Goal: Task Accomplishment & Management: Complete application form

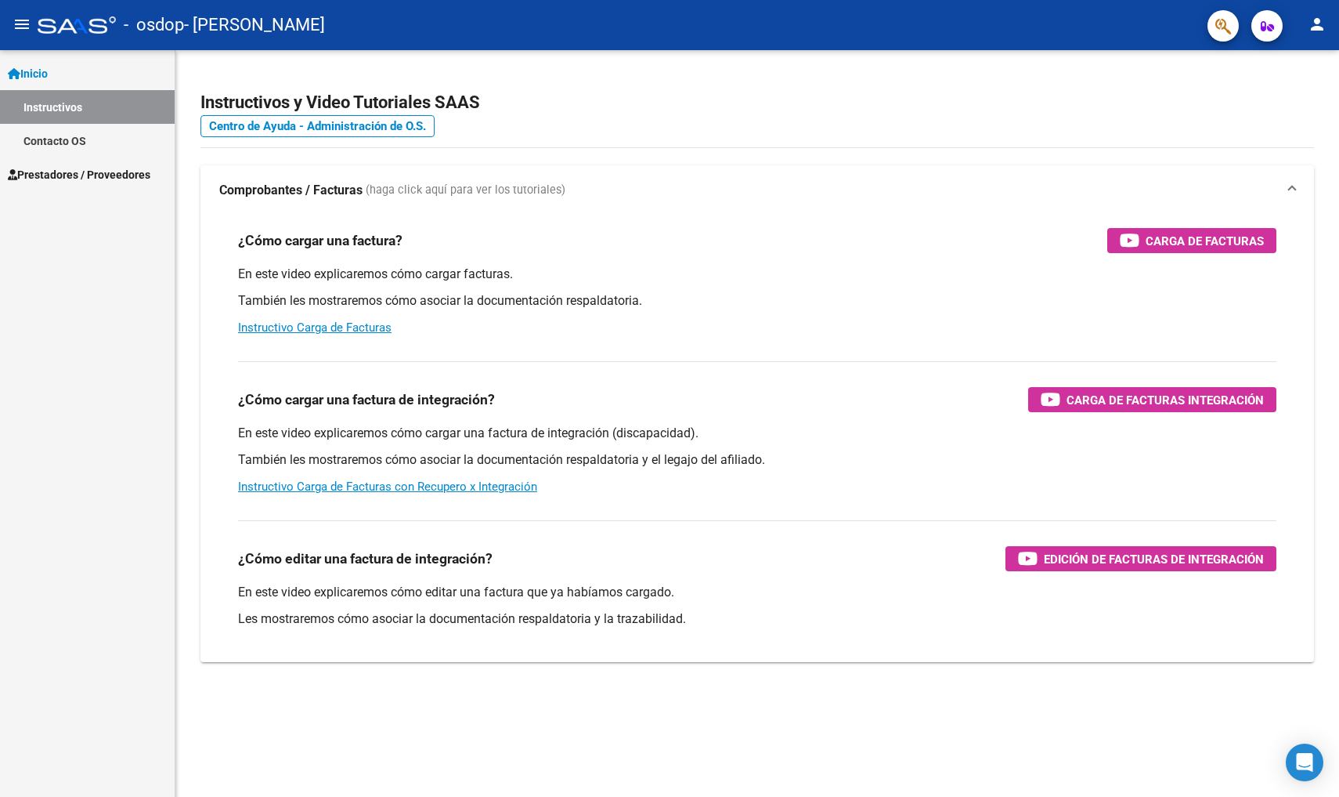
click at [53, 173] on span "Prestadores / Proveedores" at bounding box center [79, 174] width 143 height 17
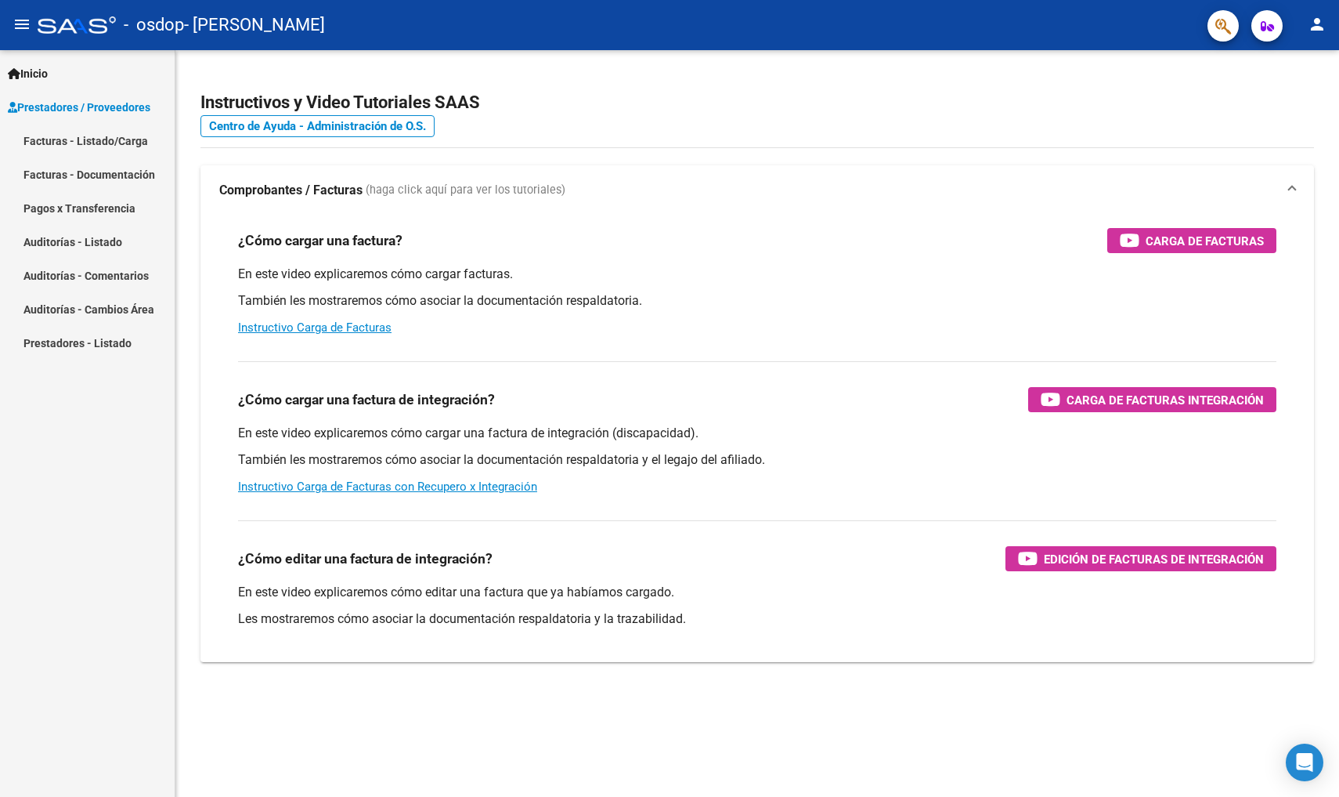
click at [106, 135] on link "Facturas - Listado/Carga" at bounding box center [87, 141] width 175 height 34
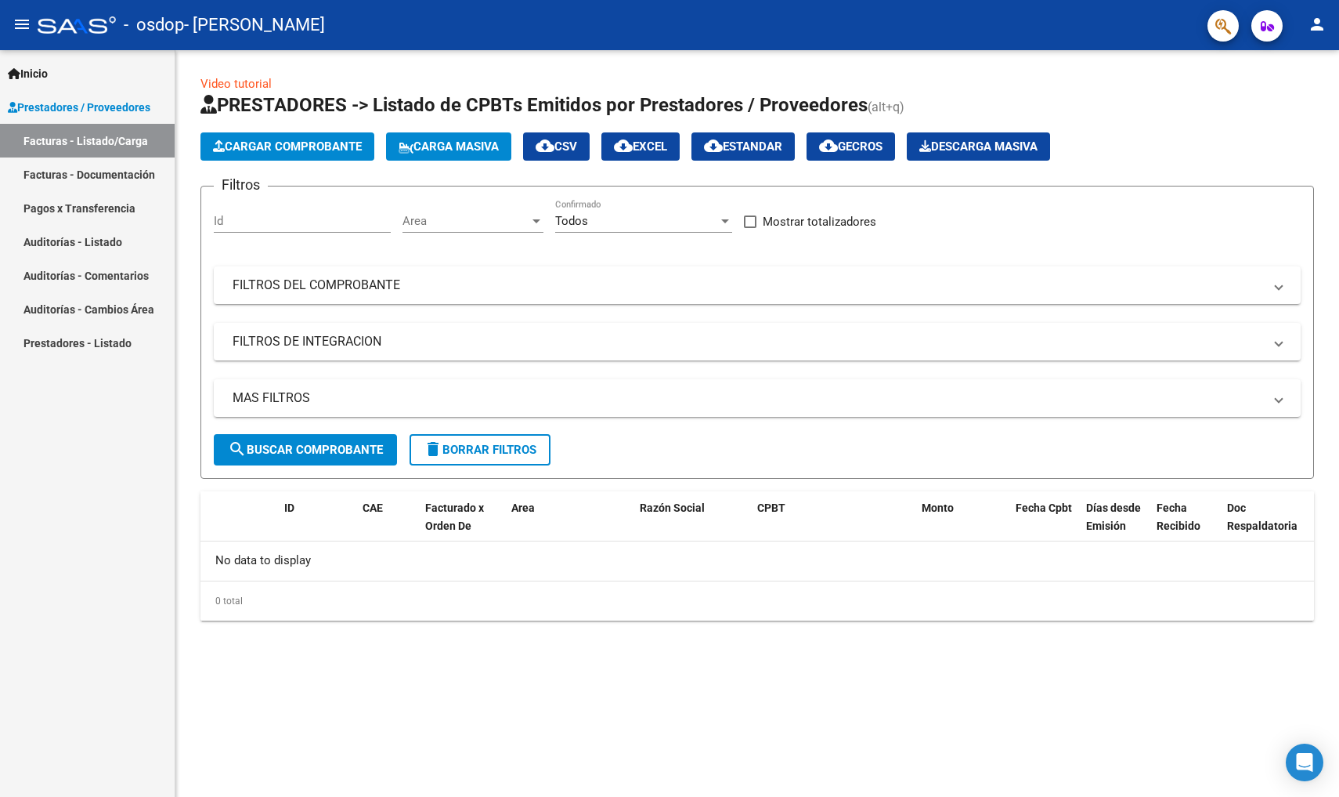
click at [294, 145] on span "Cargar Comprobante" at bounding box center [287, 146] width 149 height 14
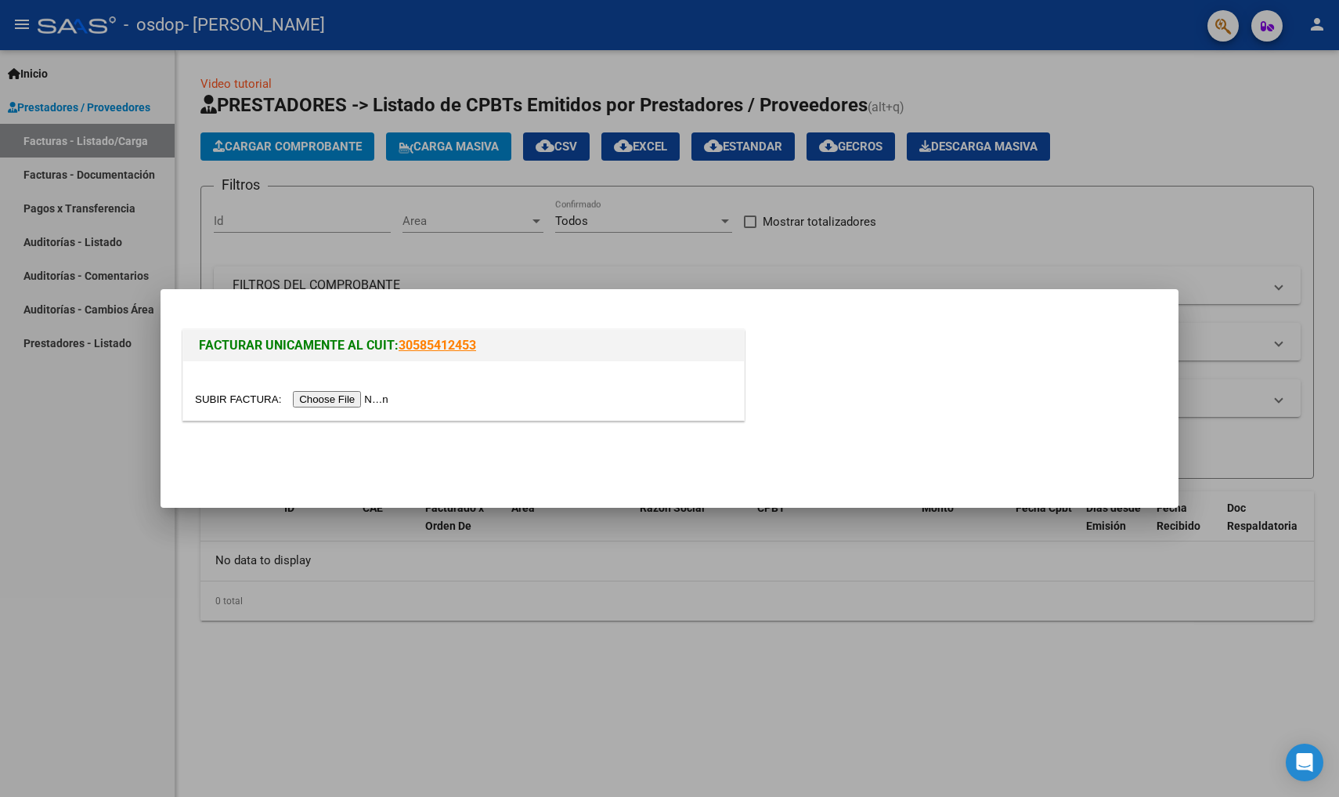
click at [331, 401] on input "file" at bounding box center [294, 399] width 198 height 16
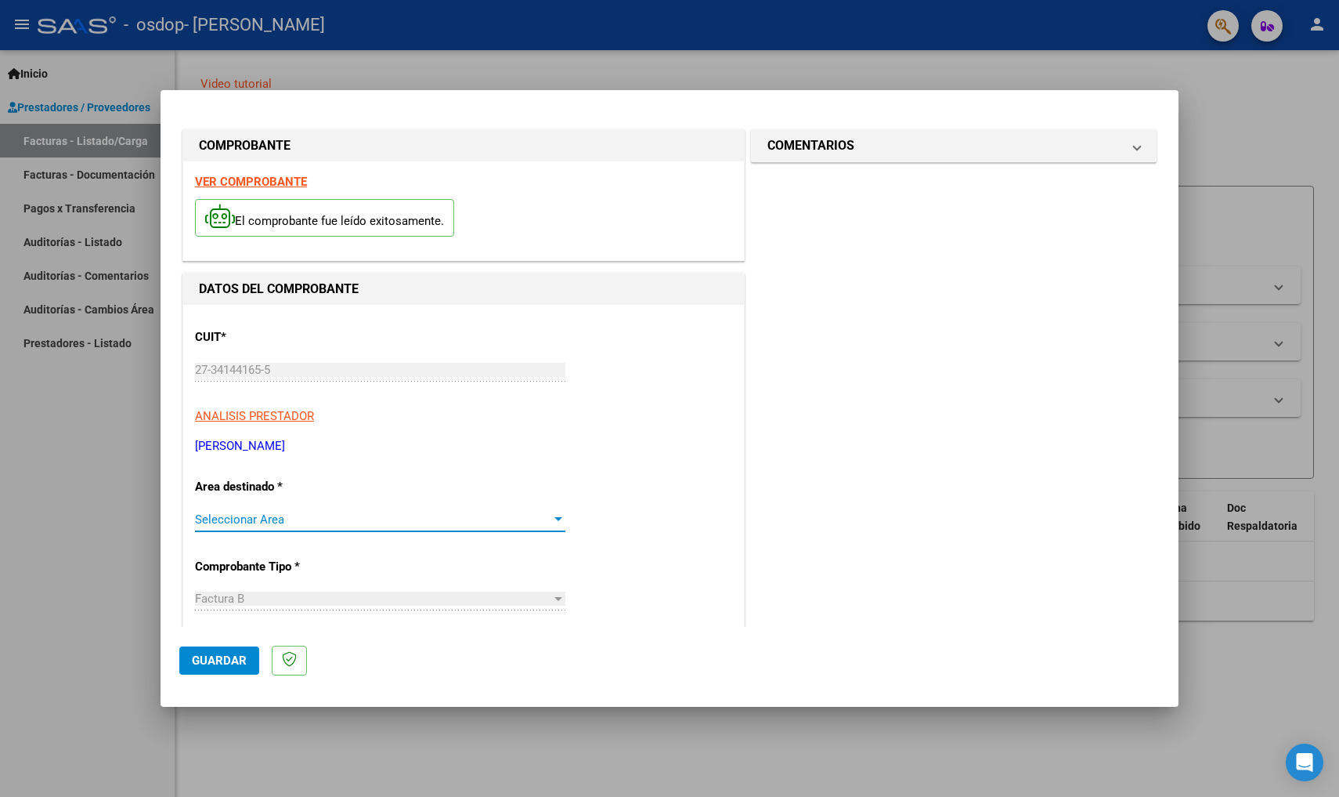
click at [262, 518] on span "Seleccionar Area" at bounding box center [373, 519] width 356 height 14
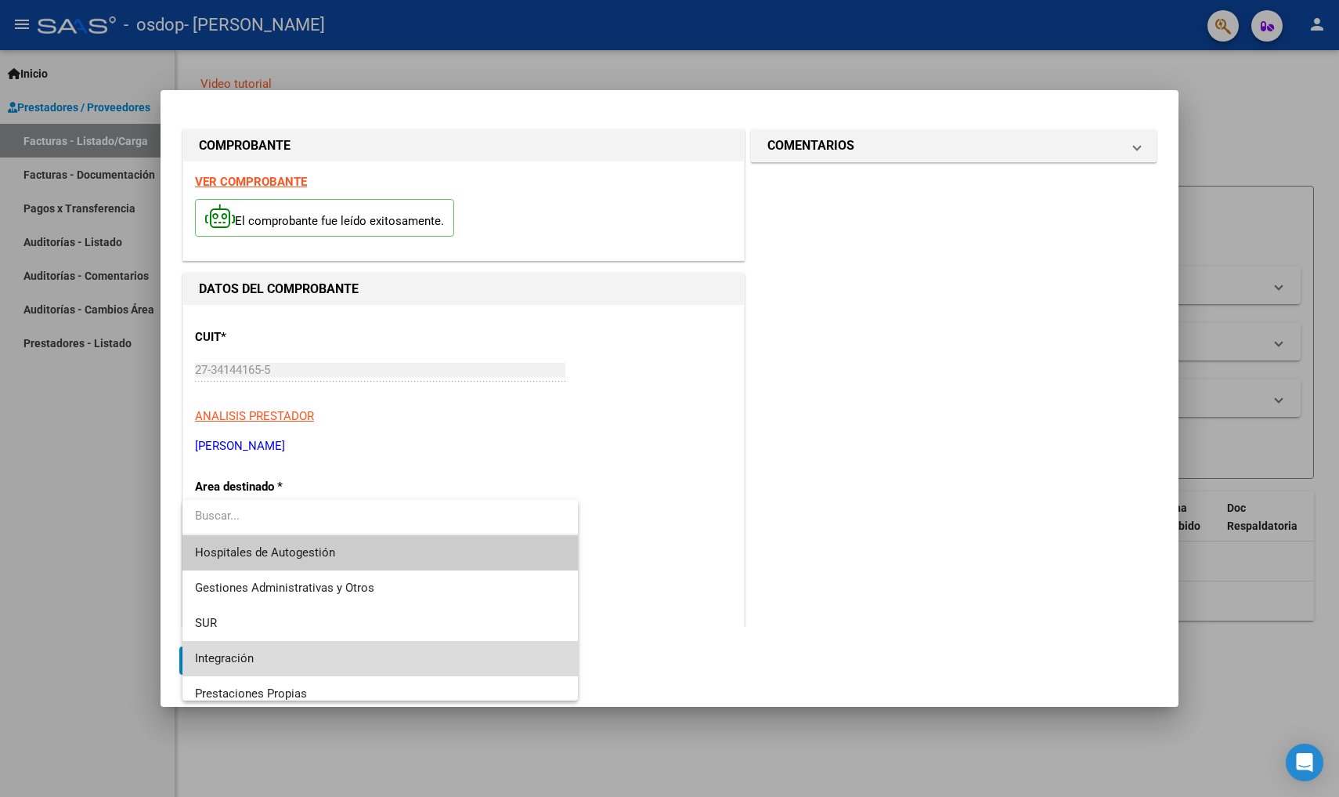
click at [268, 656] on span "Integración" at bounding box center [380, 658] width 370 height 35
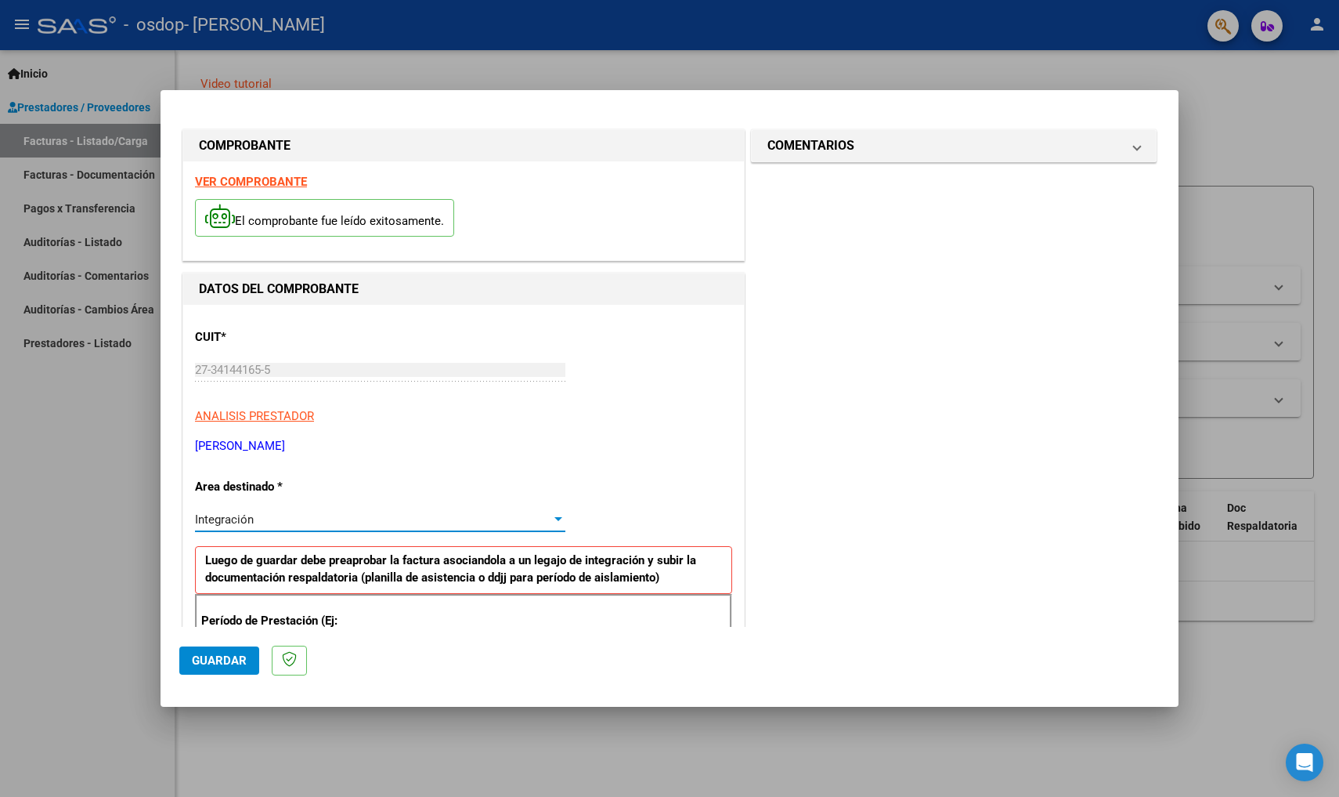
click at [392, 563] on strong "Luego de guardar debe preaprobar la factura asociandola a un legajo de integrac…" at bounding box center [450, 569] width 491 height 32
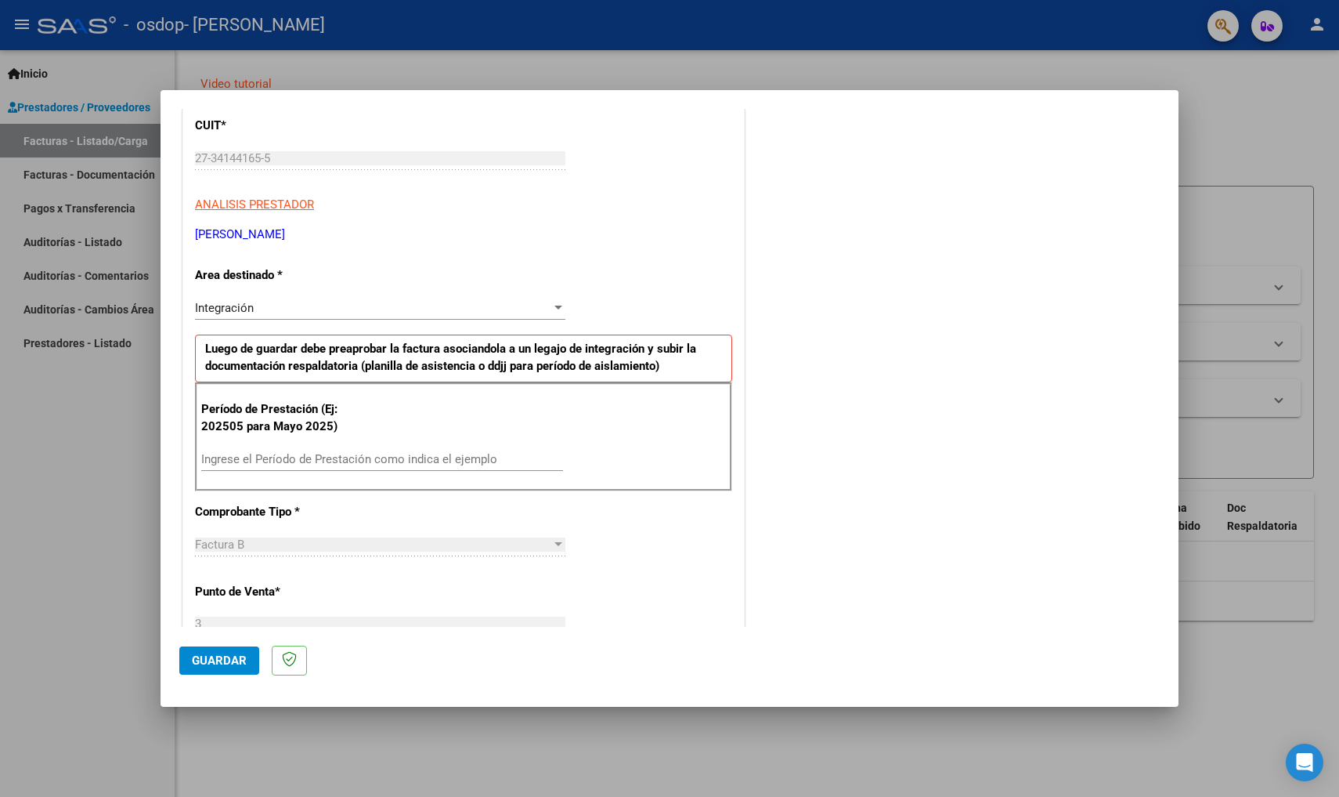
scroll to position [231, 0]
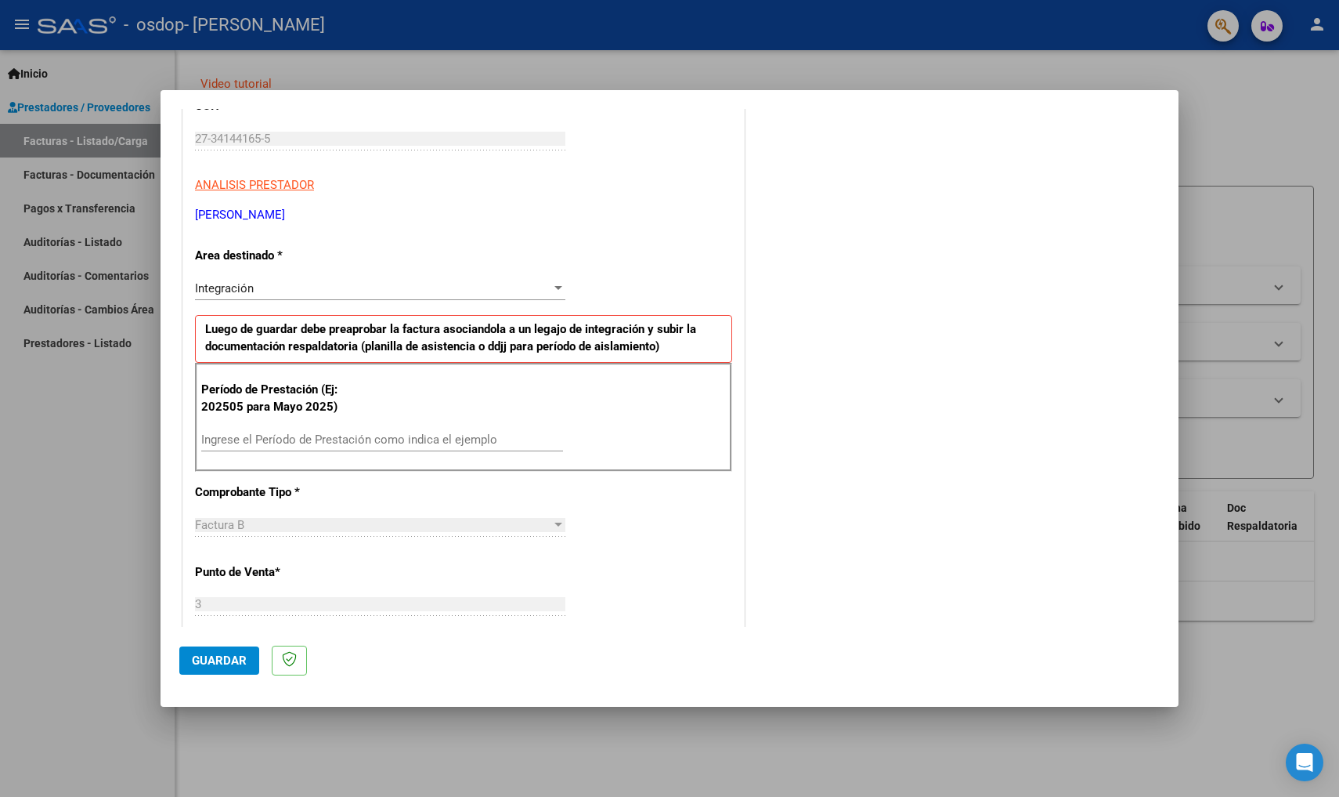
drag, startPoint x: 638, startPoint y: 527, endPoint x: 648, endPoint y: 528, distance: 10.2
click at [645, 544] on div "CUIT * 27-34144165-5 Ingresar CUIT ANALISIS PRESTADOR [PERSON_NAME] ARCA Padrón…" at bounding box center [463, 663] width 561 height 1179
click at [652, 507] on div "CUIT * 27-34144165-5 Ingresar CUIT ANALISIS PRESTADOR [PERSON_NAME] ARCA Padrón…" at bounding box center [463, 663] width 561 height 1179
click at [454, 435] on input "Ingrese el Período de Prestación como indica el ejemplo" at bounding box center [382, 439] width 362 height 14
type input "202509"
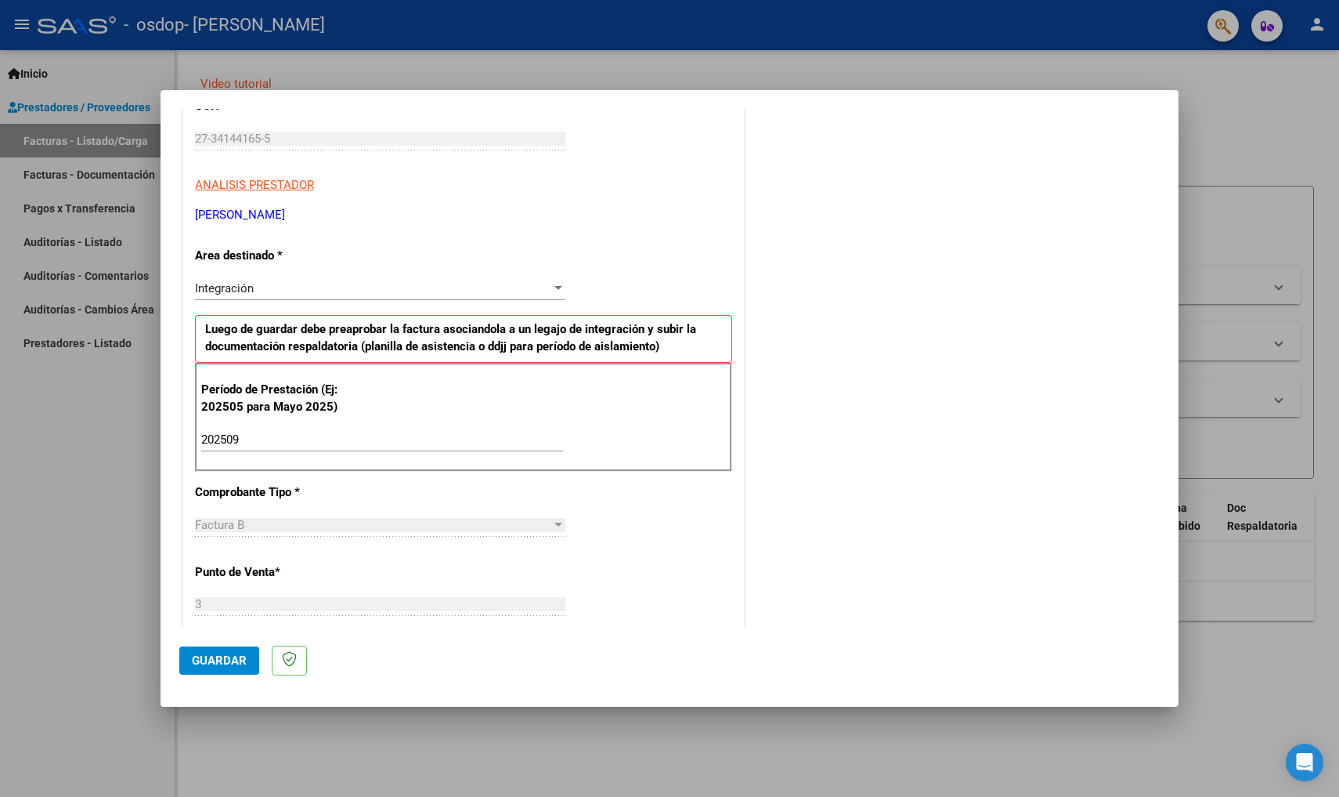
click at [622, 582] on div "CUIT * 27-34144165-5 Ingresar CUIT ANALISIS PRESTADOR [PERSON_NAME] ARCA Padrón…" at bounding box center [463, 663] width 561 height 1179
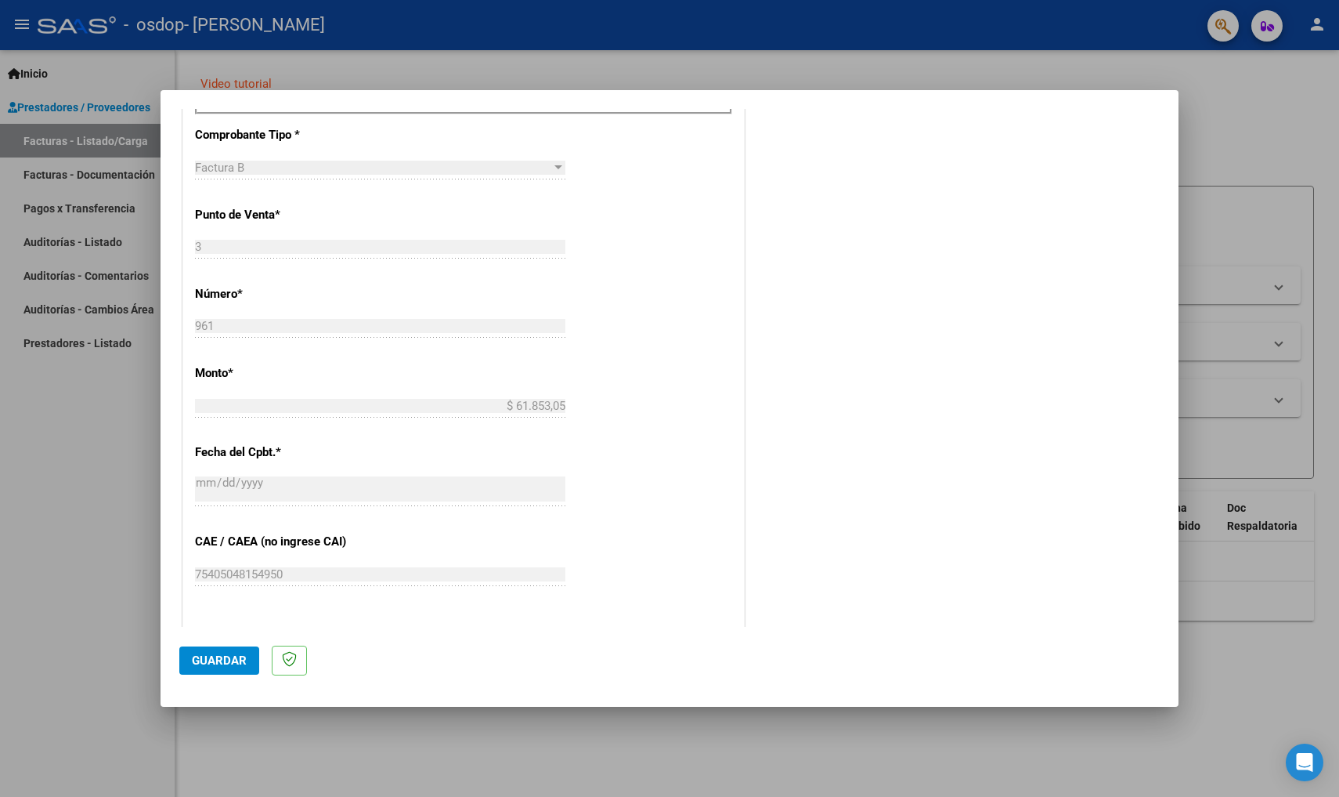
scroll to position [630, 0]
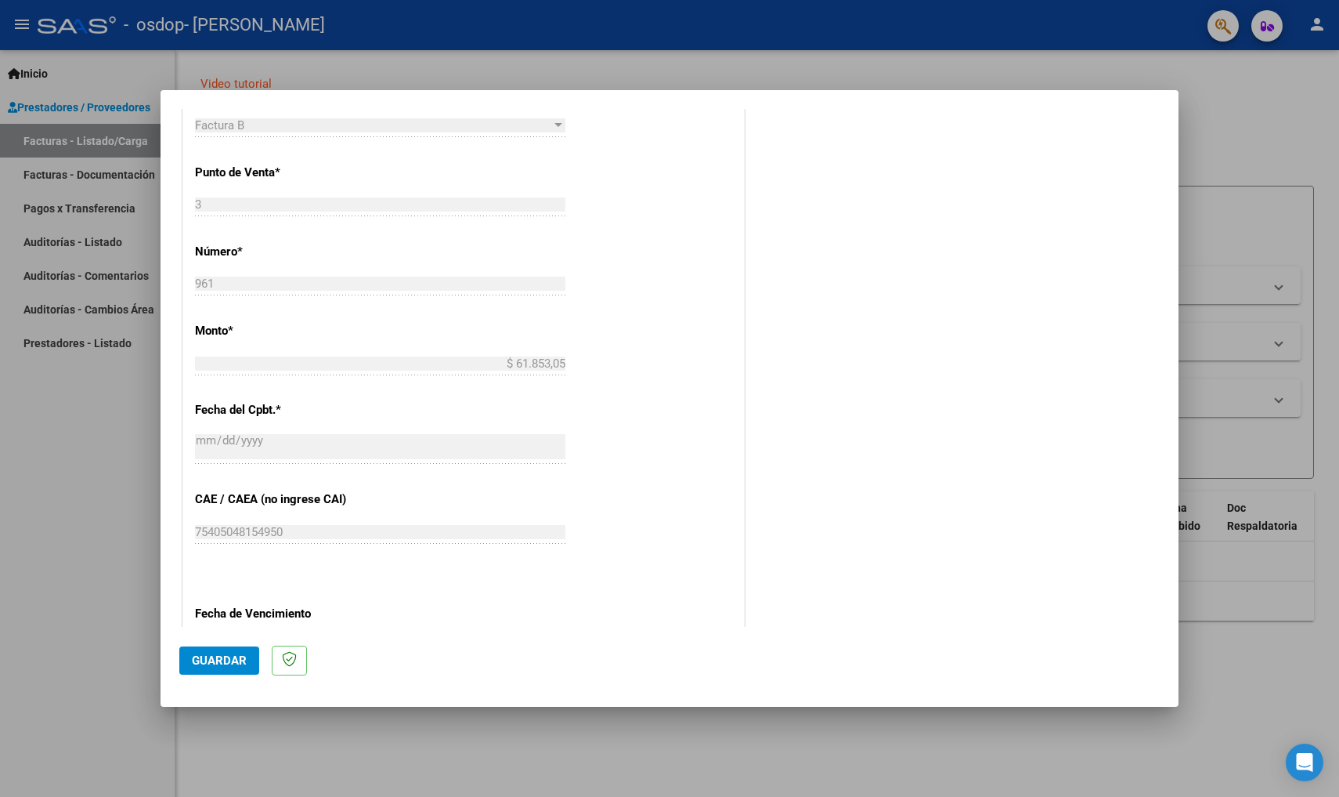
drag, startPoint x: 659, startPoint y: 580, endPoint x: 658, endPoint y: 630, distance: 50.9
click at [658, 633] on mat-dialog-container "COMPROBANTE VER COMPROBANTE El comprobante fue leído exitosamente. DATOS DEL CO…" at bounding box center [670, 398] width 1018 height 617
click at [622, 498] on div "CUIT * 27-34144165-5 Ingresar CUIT ANALISIS PRESTADOR [PERSON_NAME] ARCA Padrón…" at bounding box center [463, 263] width 561 height 1179
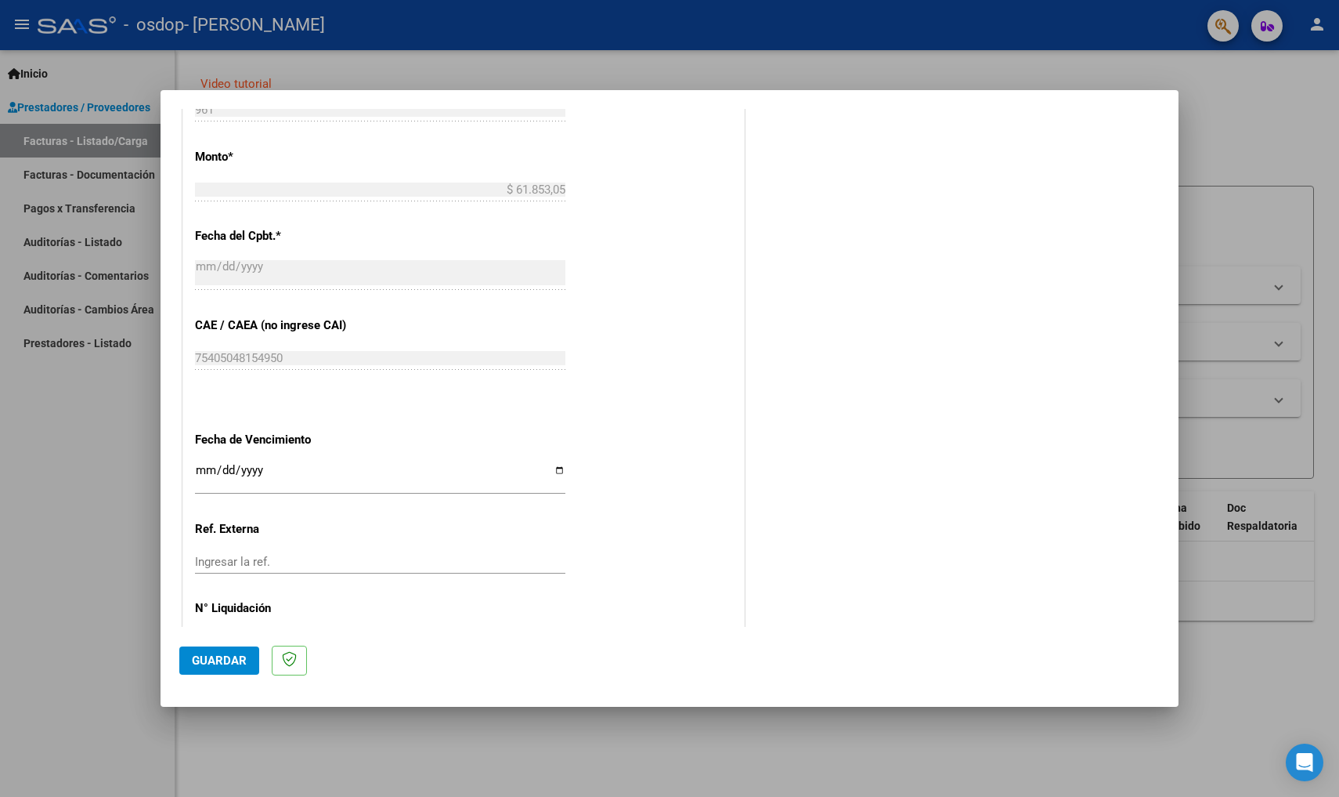
scroll to position [833, 0]
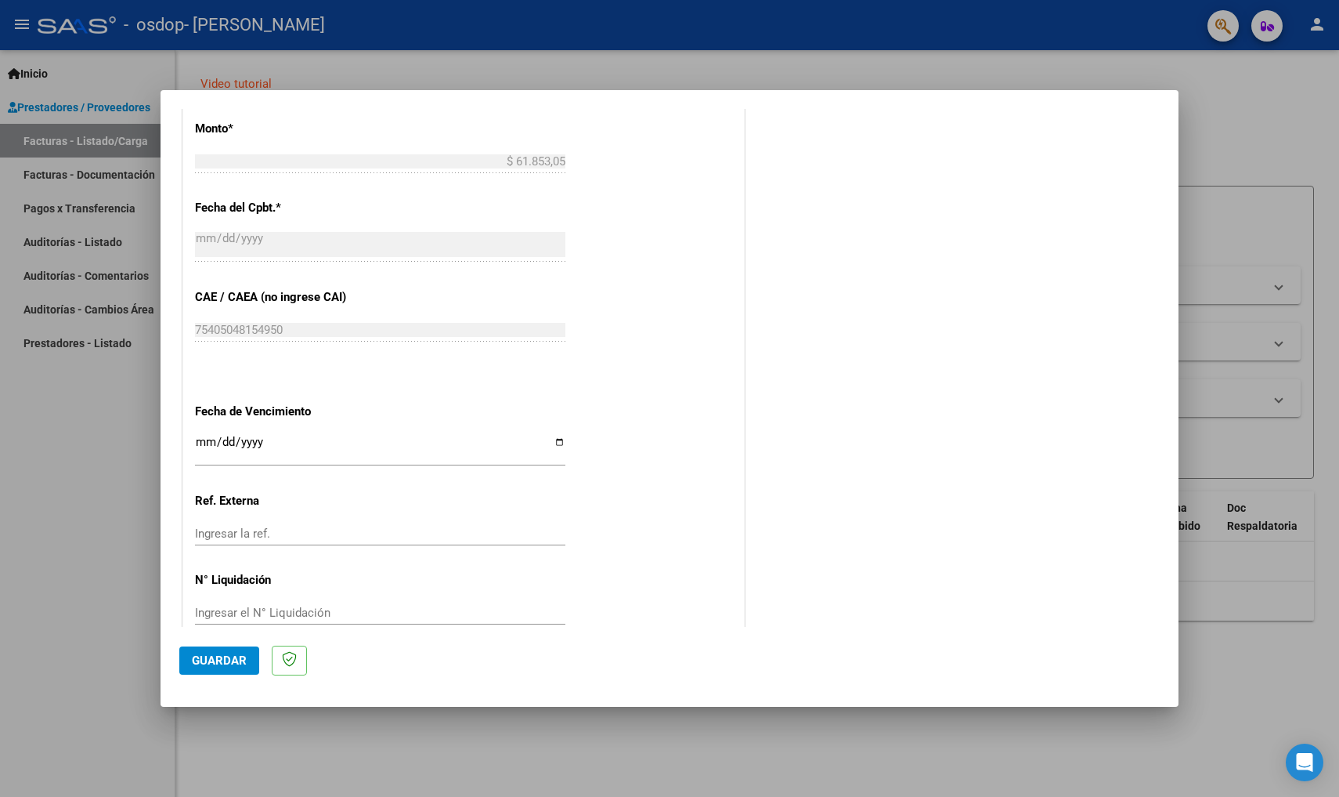
drag, startPoint x: 621, startPoint y: 517, endPoint x: 620, endPoint y: 638, distance: 121.4
click at [620, 640] on mat-dialog-container "COMPROBANTE VER COMPROBANTE El comprobante fue leído exitosamente. DATOS DEL CO…" at bounding box center [670, 398] width 1018 height 617
click at [622, 536] on div "CUIT * 27-34144165-5 Ingresar CUIT ANALISIS PRESTADOR [PERSON_NAME] ARCA Padrón…" at bounding box center [463, 61] width 561 height 1179
click at [228, 663] on span "Guardar" at bounding box center [219, 660] width 55 height 14
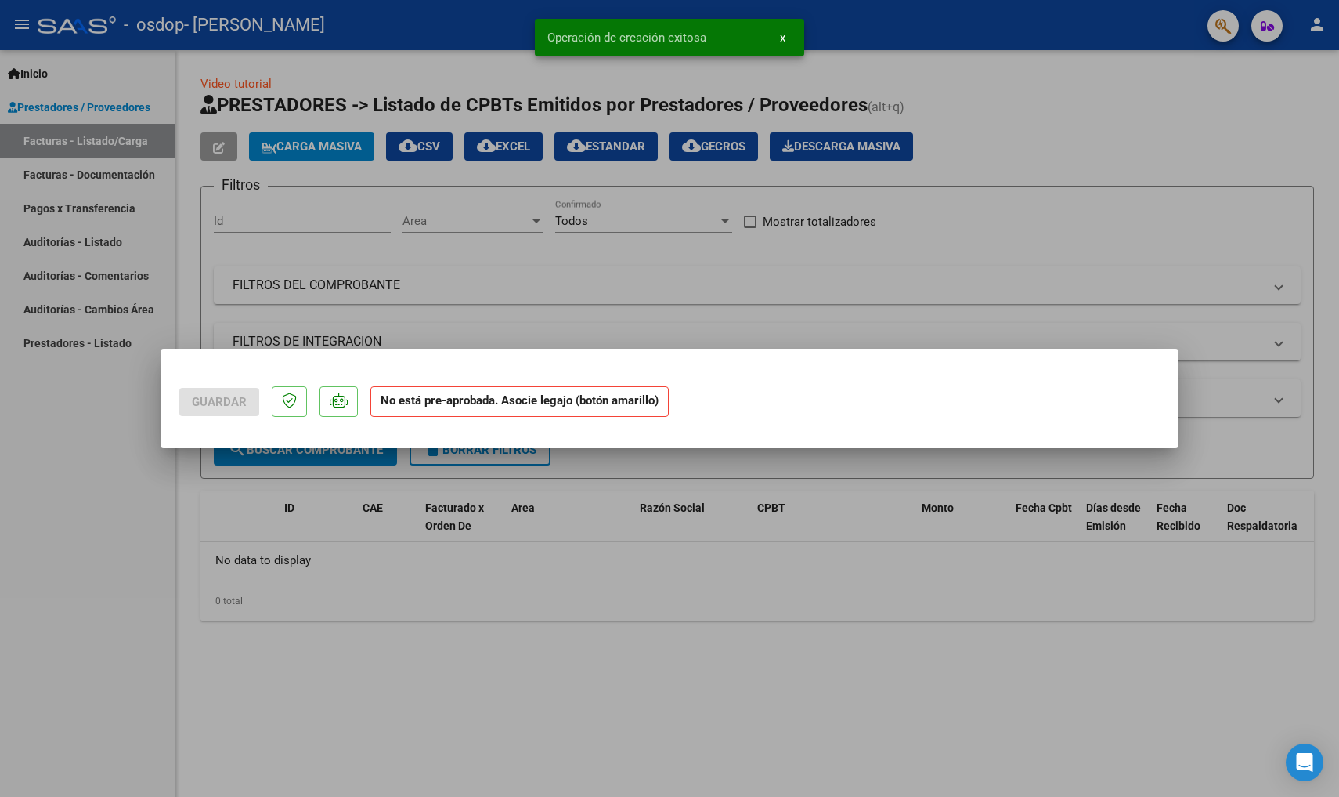
scroll to position [0, 0]
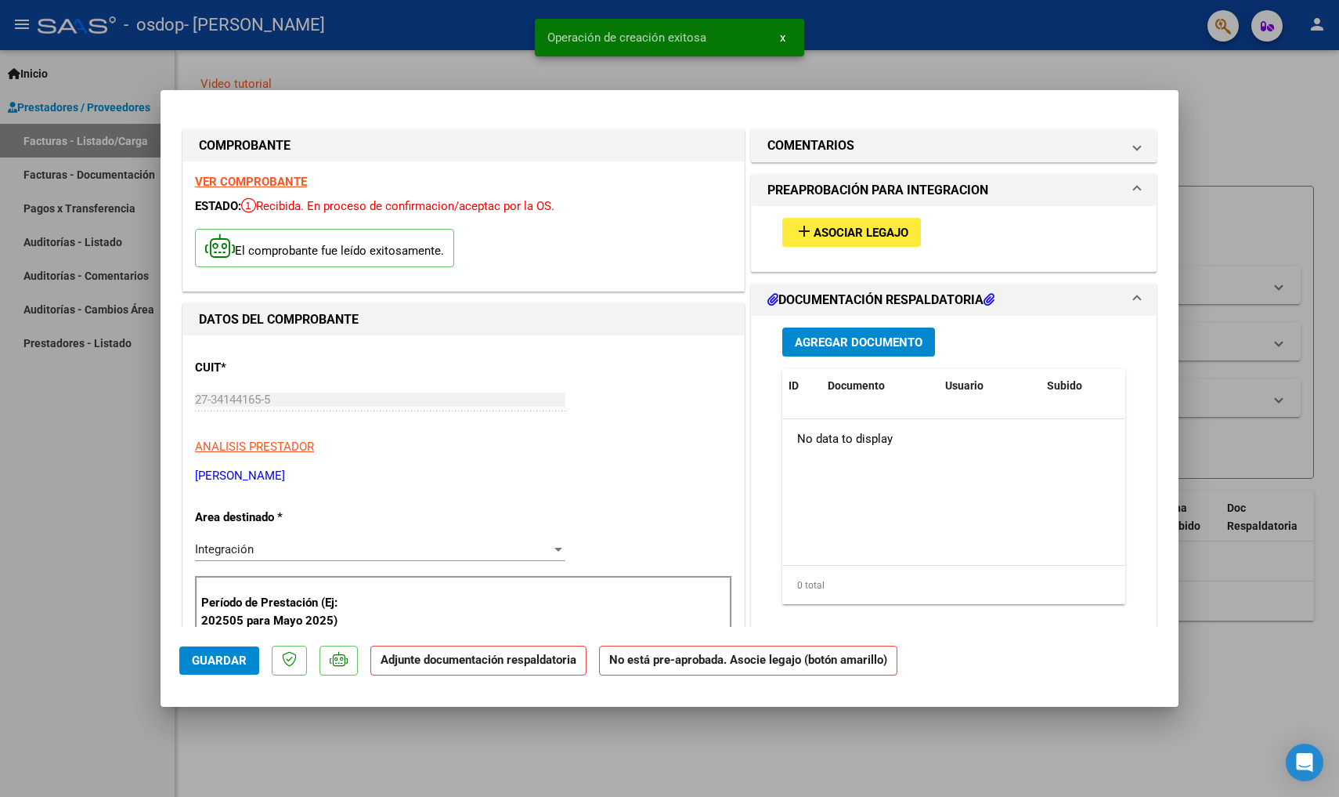
click at [826, 233] on span "Asociar Legajo" at bounding box center [861, 233] width 95 height 14
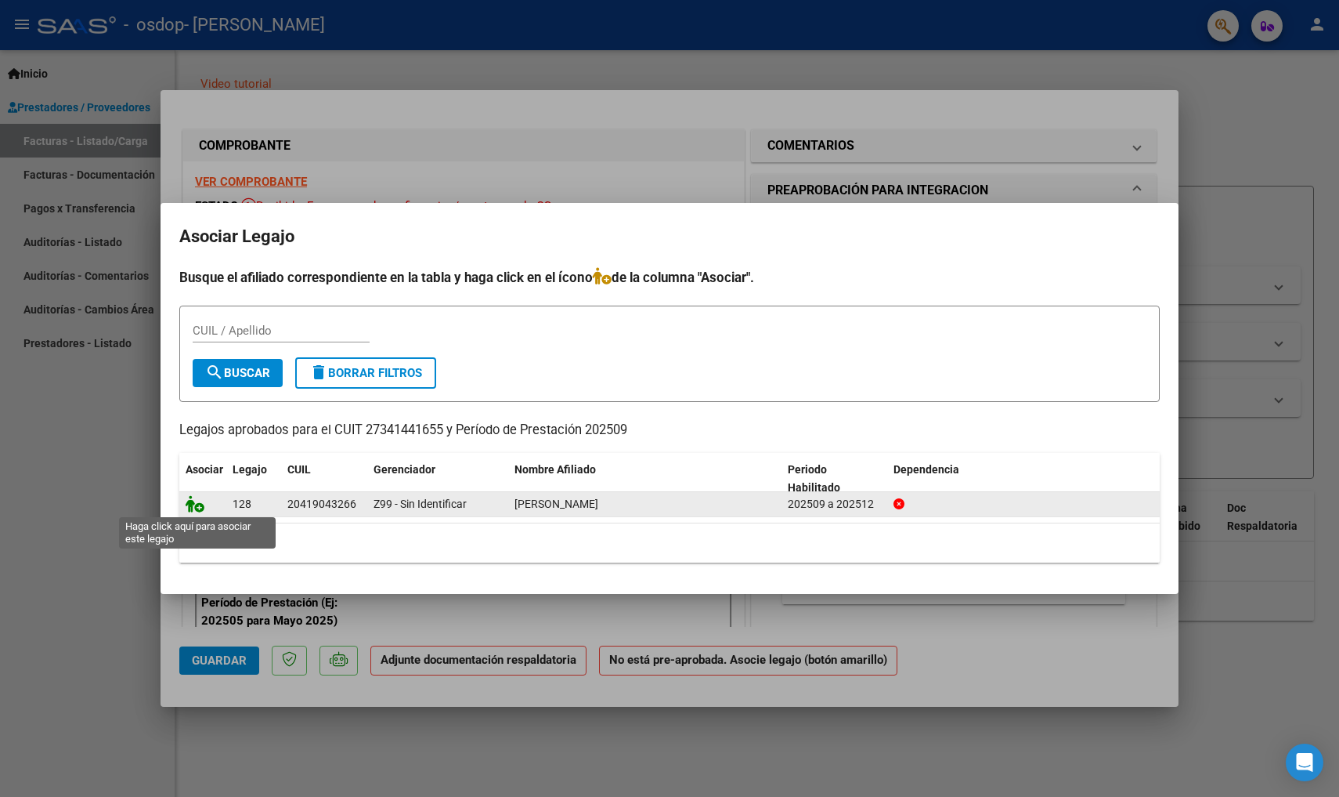
click at [200, 504] on icon at bounding box center [195, 503] width 19 height 17
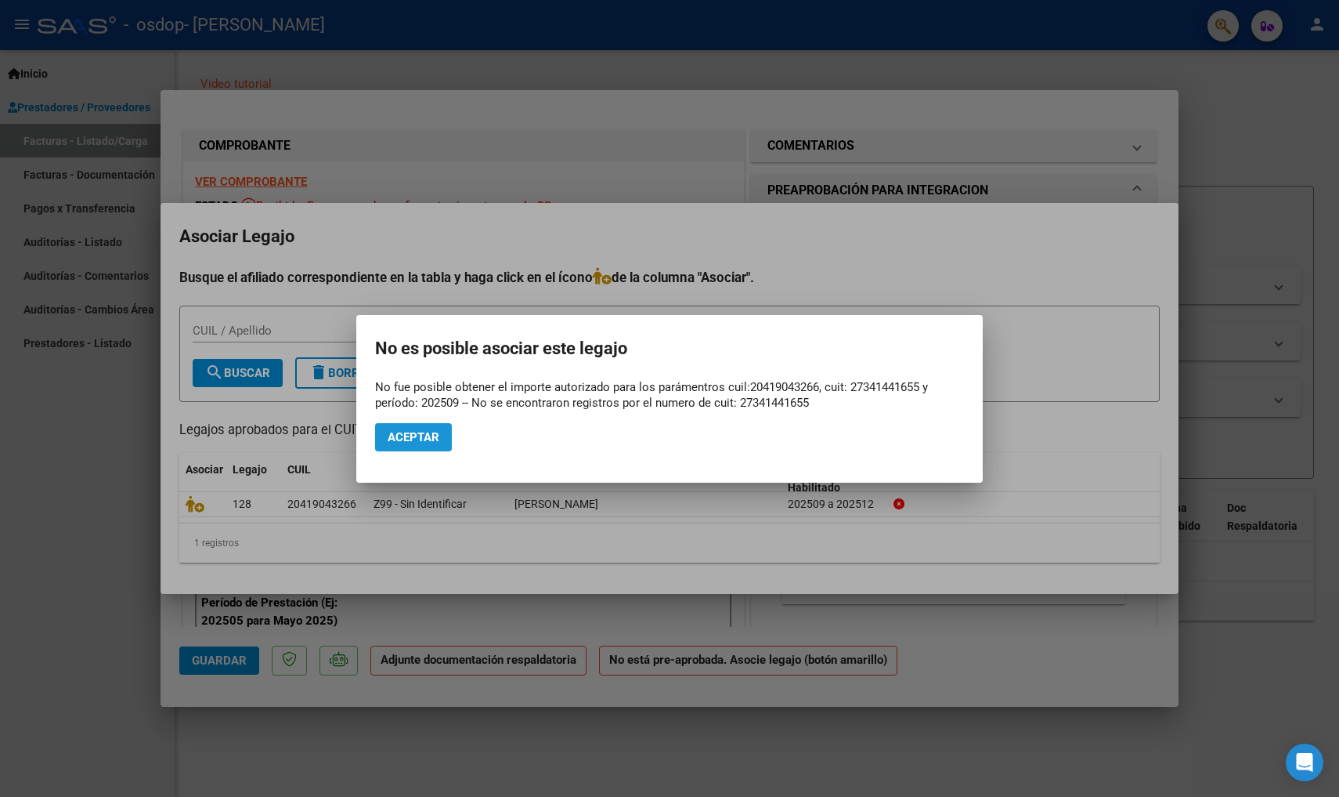
click at [432, 432] on span "Aceptar" at bounding box center [414, 437] width 52 height 14
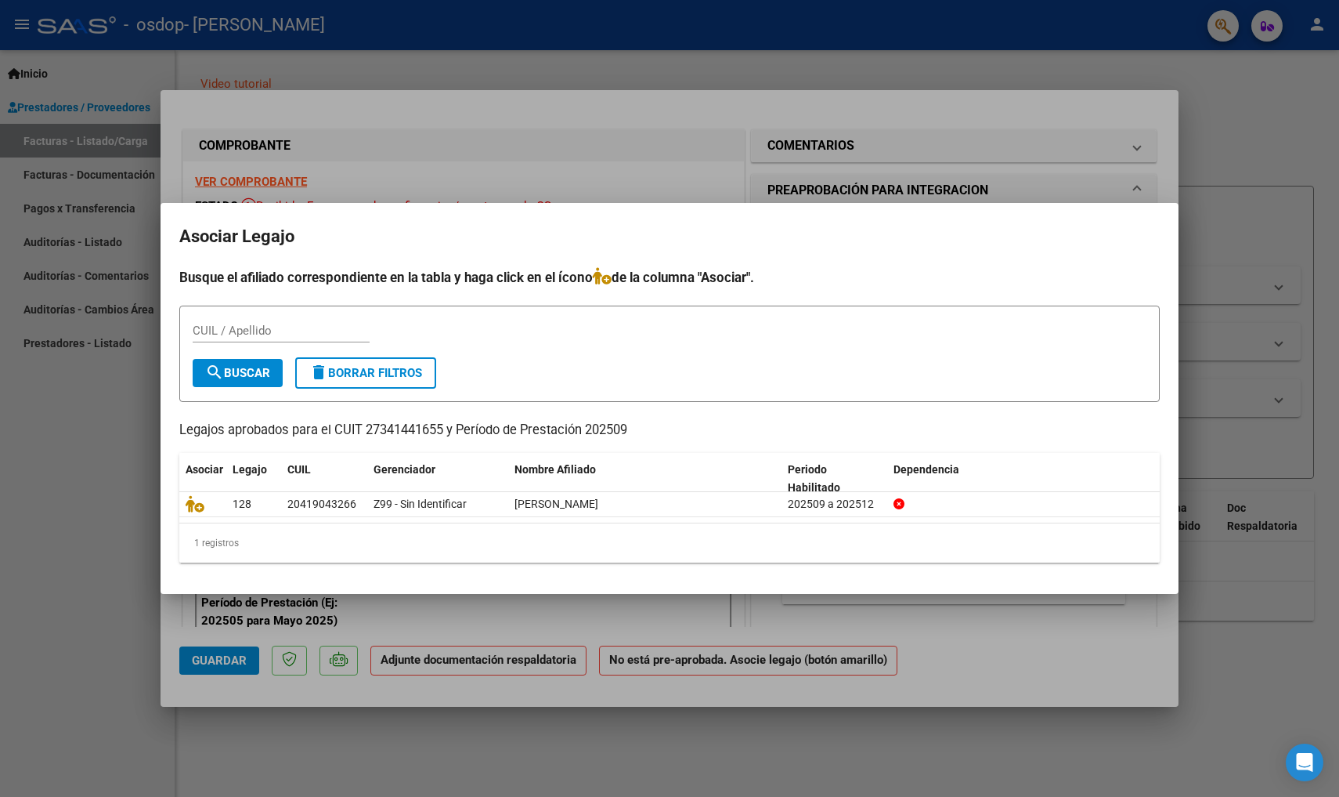
click at [347, 323] on div "CUIL / Apellido" at bounding box center [281, 330] width 177 height 23
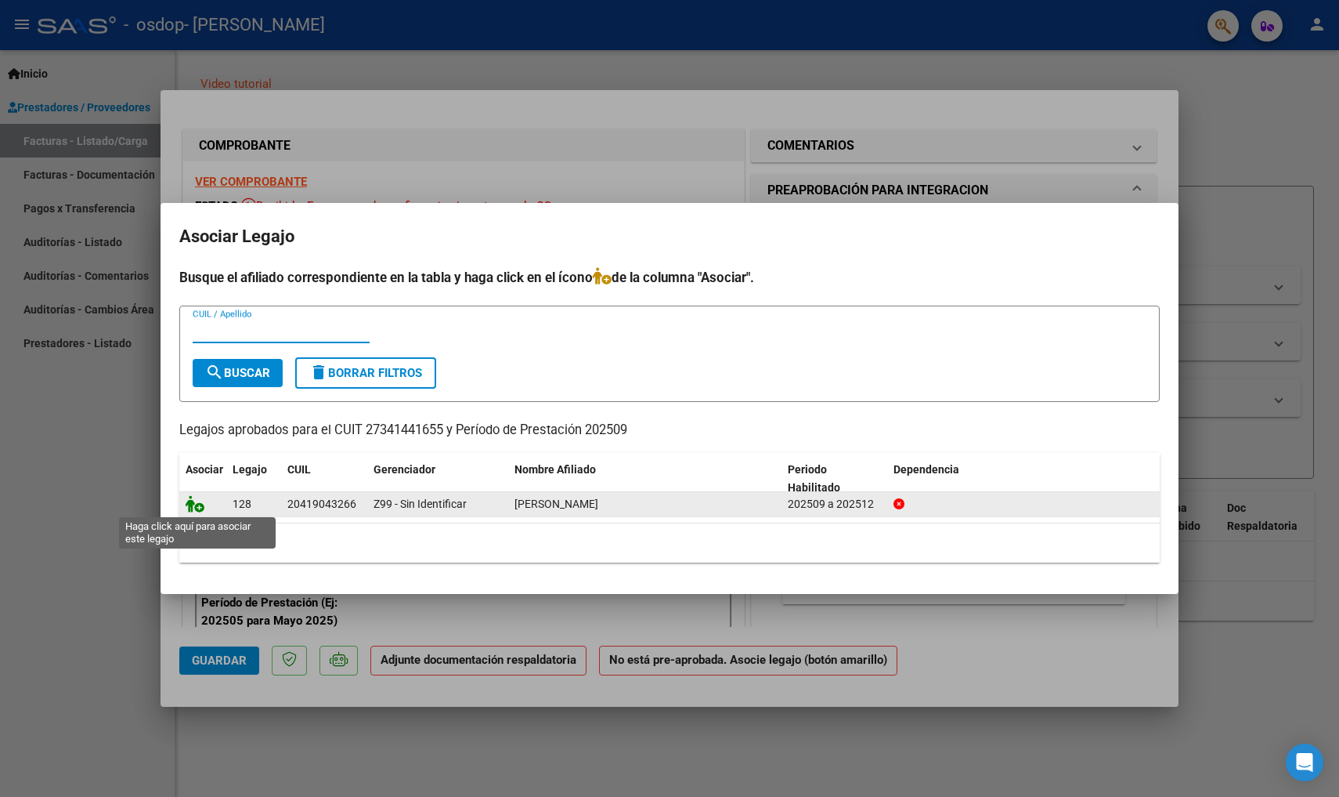
click at [197, 508] on icon at bounding box center [195, 503] width 19 height 17
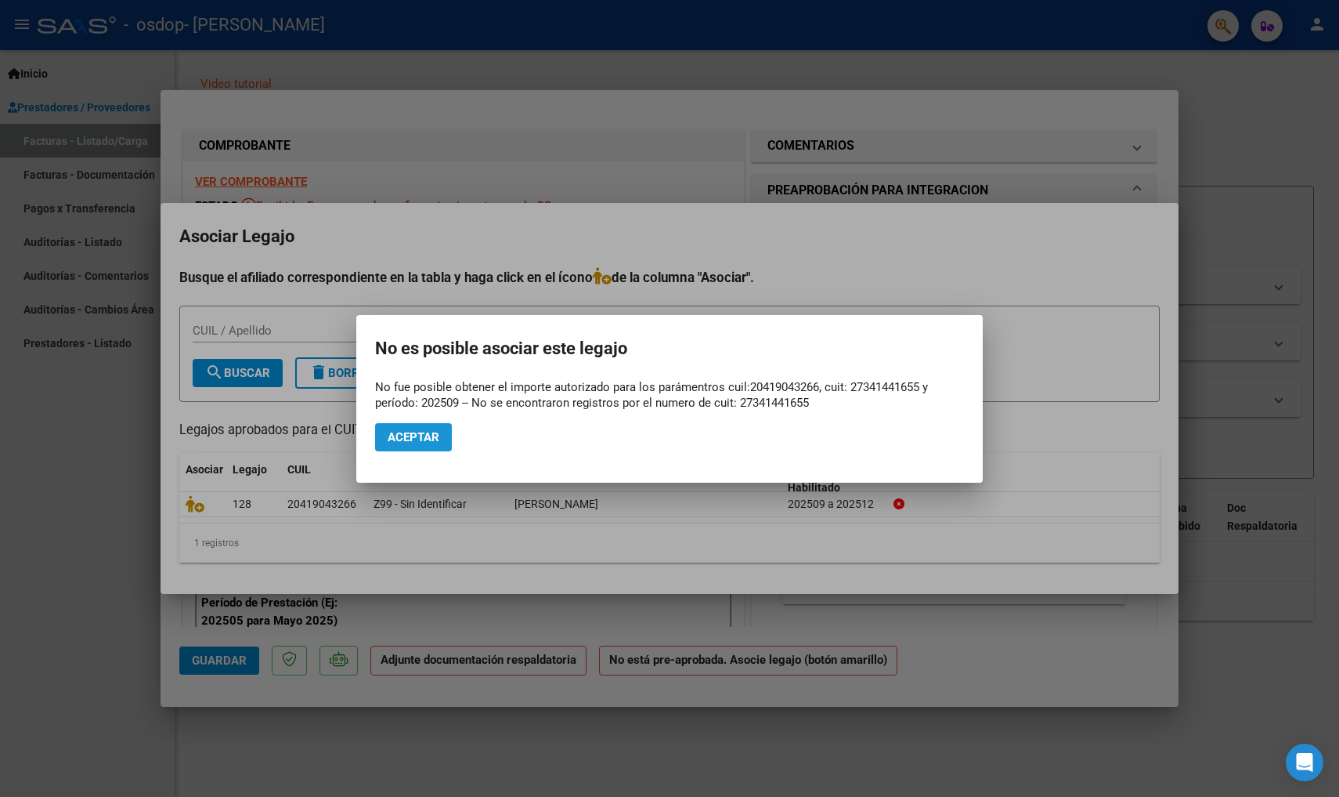
click at [430, 440] on span "Aceptar" at bounding box center [414, 437] width 52 height 14
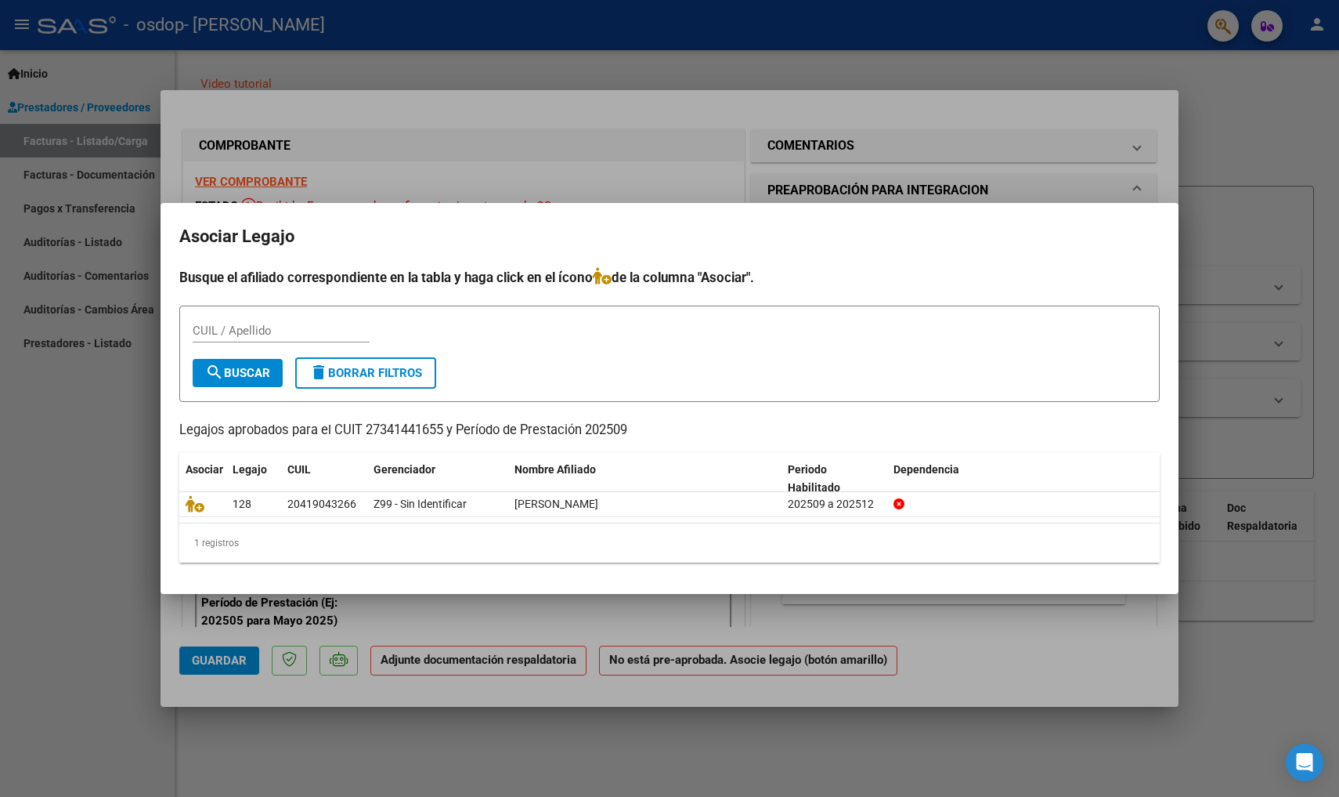
click at [264, 381] on button "search Buscar" at bounding box center [238, 373] width 90 height 28
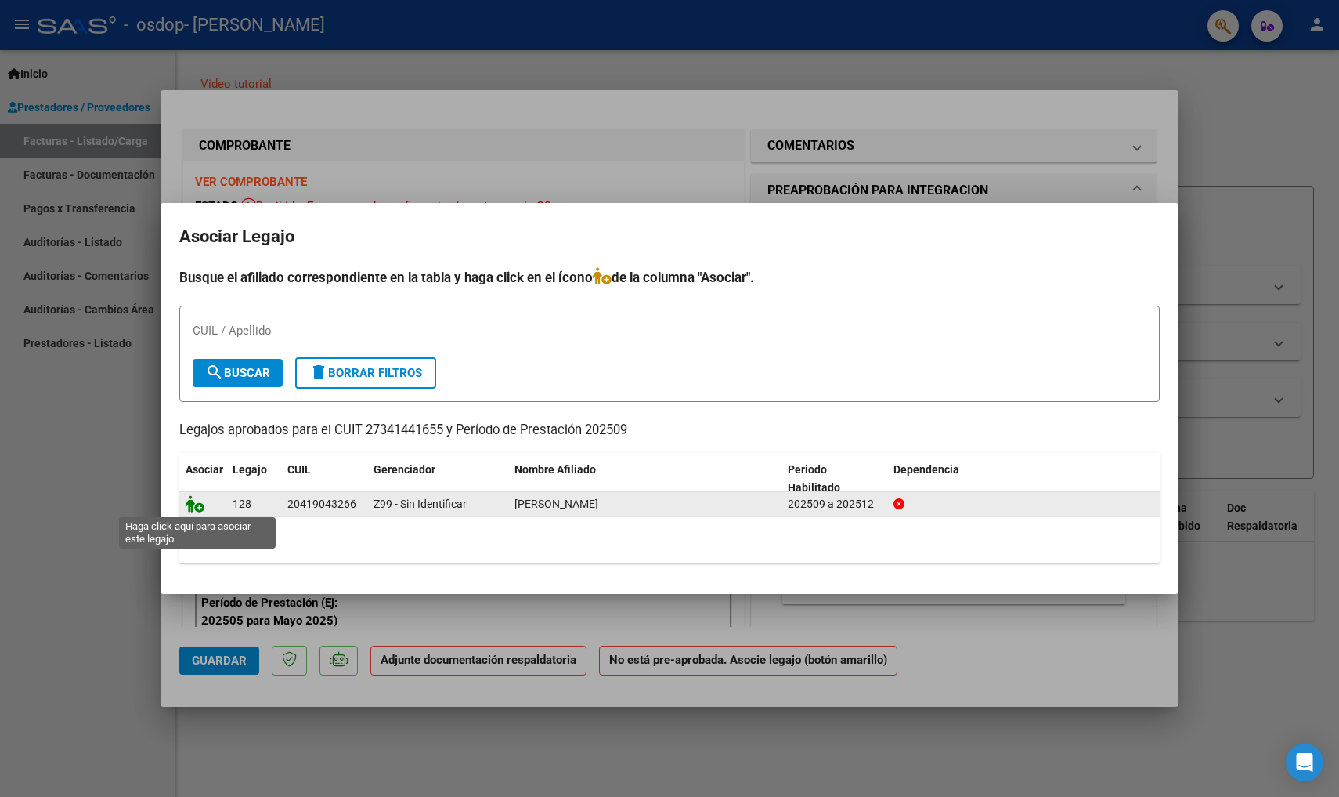
click at [189, 508] on icon at bounding box center [195, 503] width 19 height 17
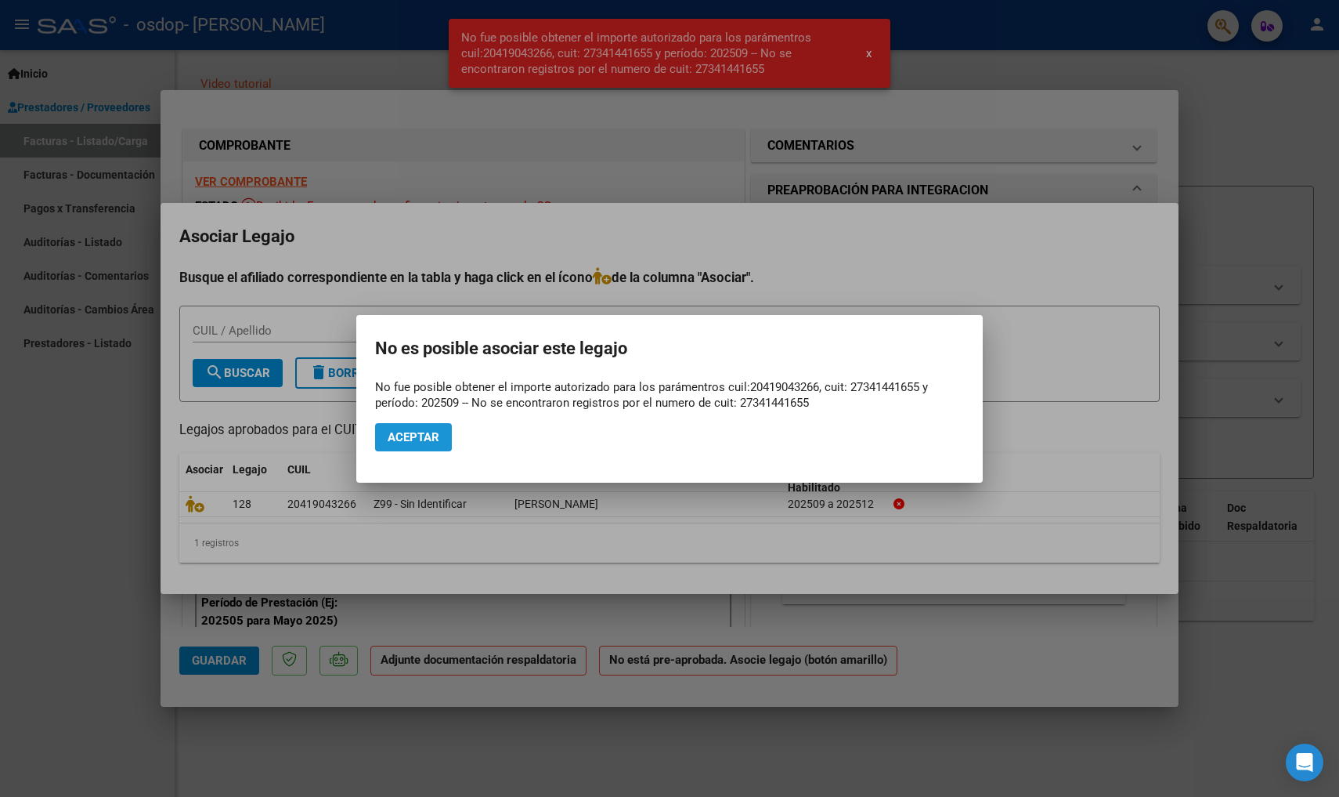
click at [432, 424] on button "Aceptar" at bounding box center [413, 437] width 77 height 28
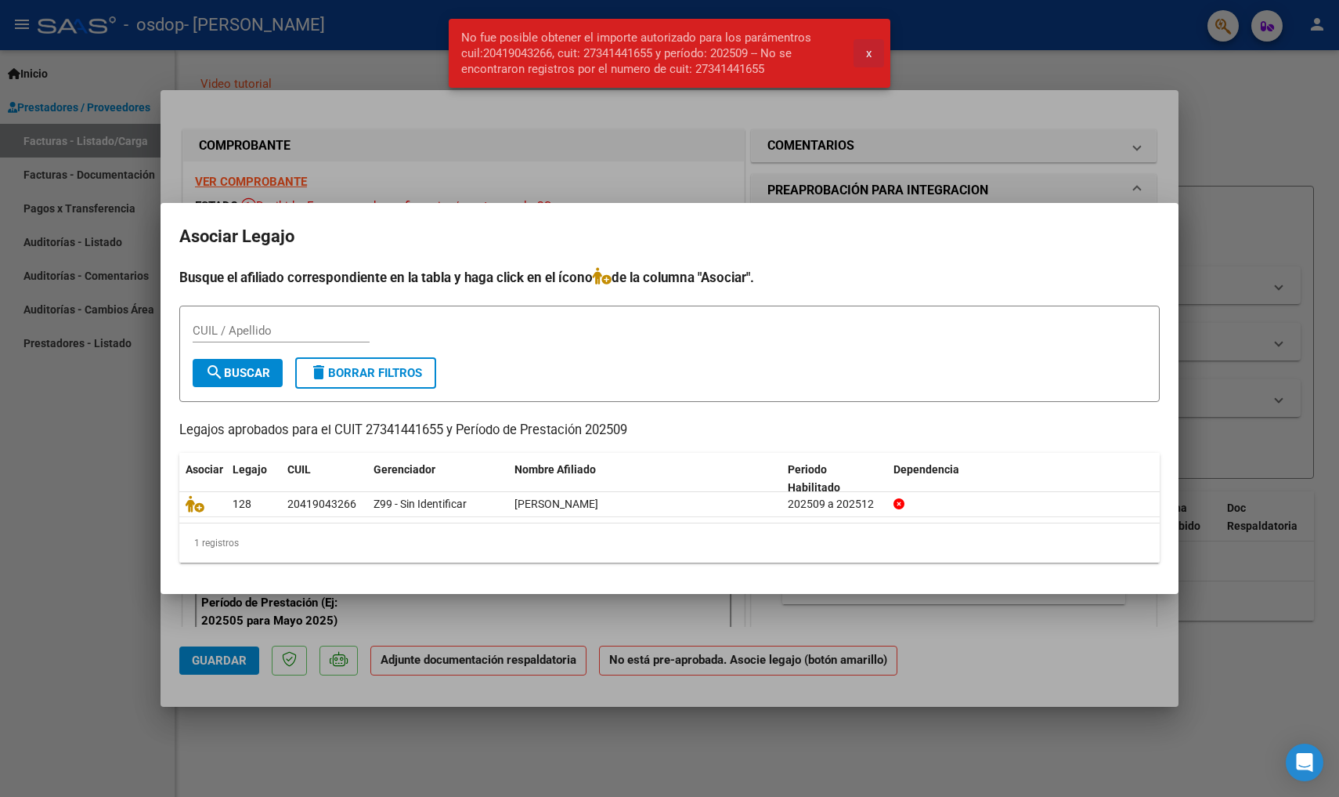
click at [870, 55] on span "x" at bounding box center [868, 53] width 5 height 14
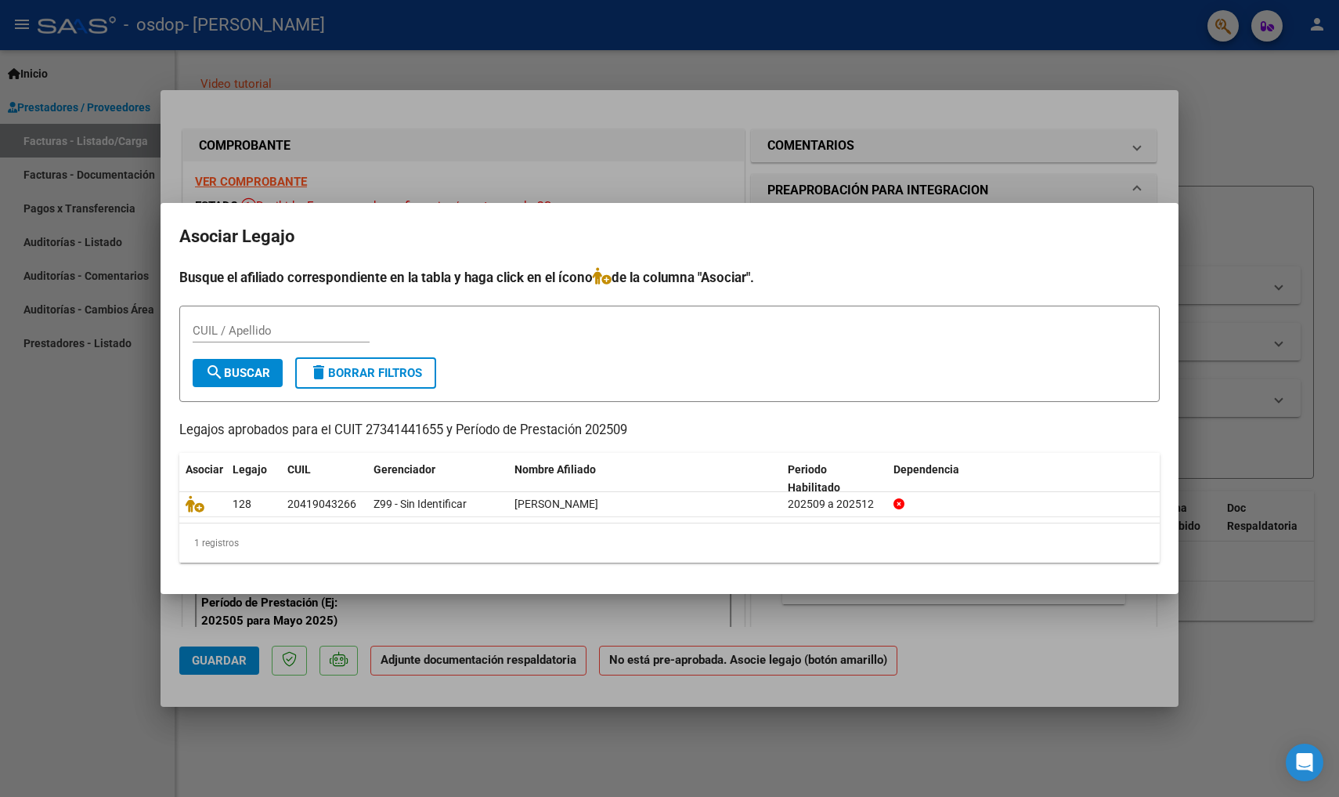
click at [569, 167] on div at bounding box center [669, 398] width 1339 height 797
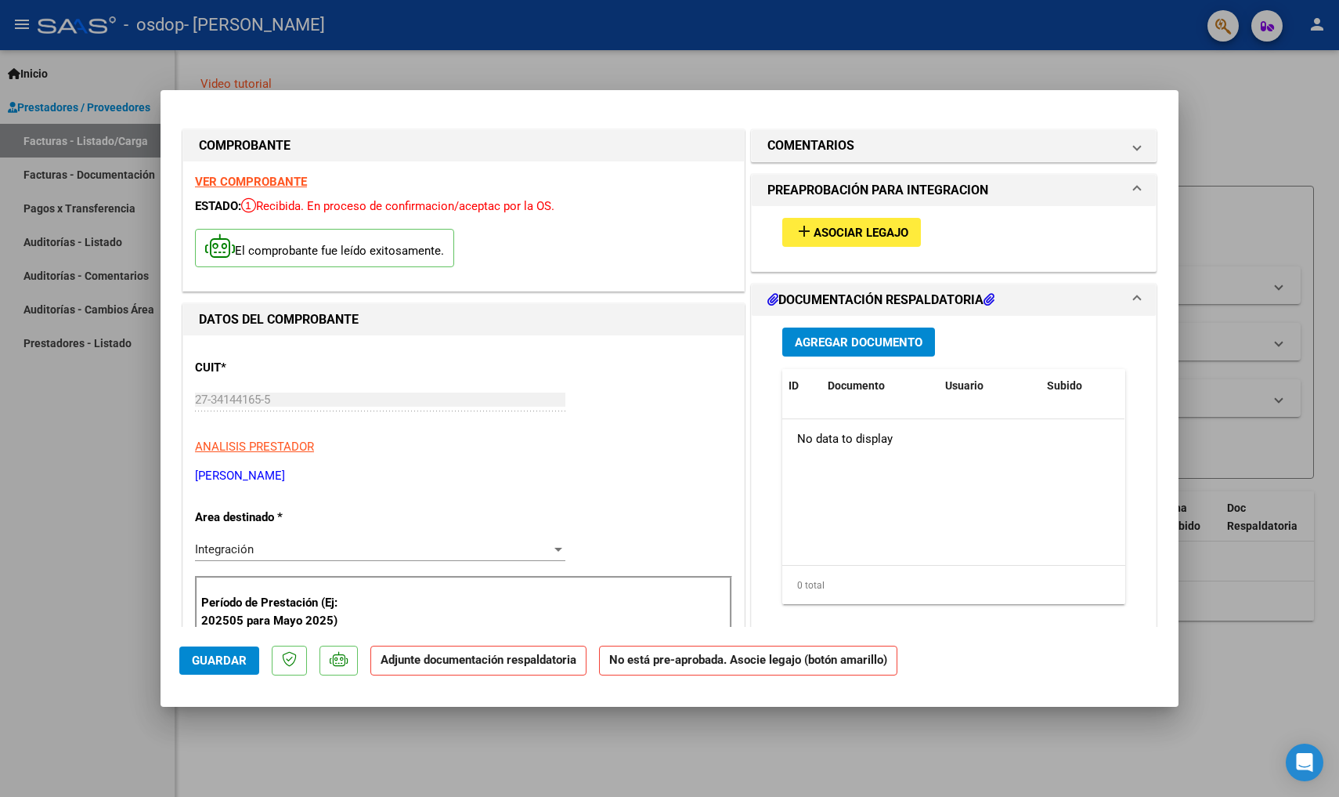
click at [860, 339] on span "Agregar Documento" at bounding box center [859, 342] width 128 height 14
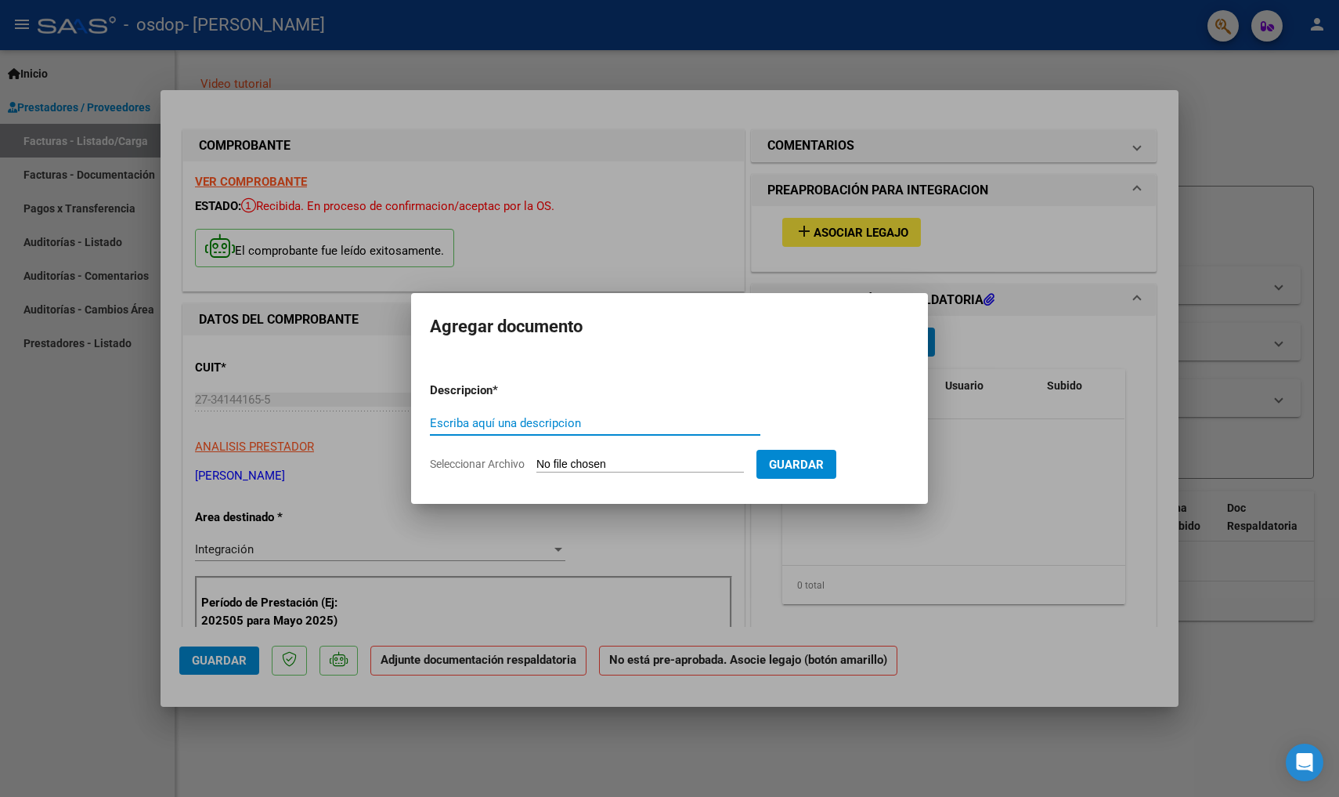
click at [572, 419] on input "Escriba aquí una descripcion" at bounding box center [595, 423] width 331 height 14
click at [671, 457] on input "Seleccionar Archivo" at bounding box center [640, 464] width 208 height 15
type input "C:\fakepath\Asistencia mes de [DATE] [GEOGRAPHIC_DATA]pdf"
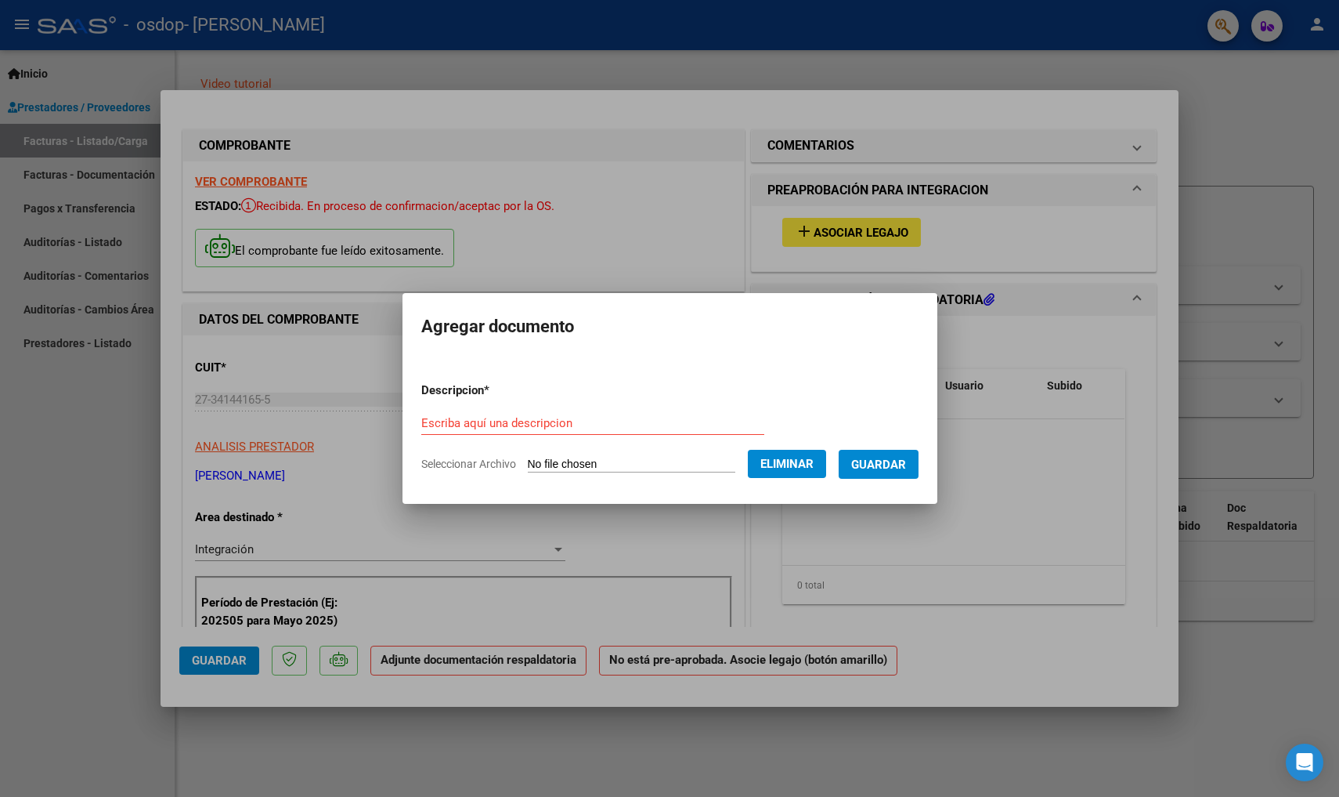
click at [620, 411] on div "Escriba aquí una descripcion" at bounding box center [592, 422] width 343 height 23
type input "Asistencia mes de septiembre"
click at [902, 467] on span "Guardar" at bounding box center [878, 464] width 55 height 14
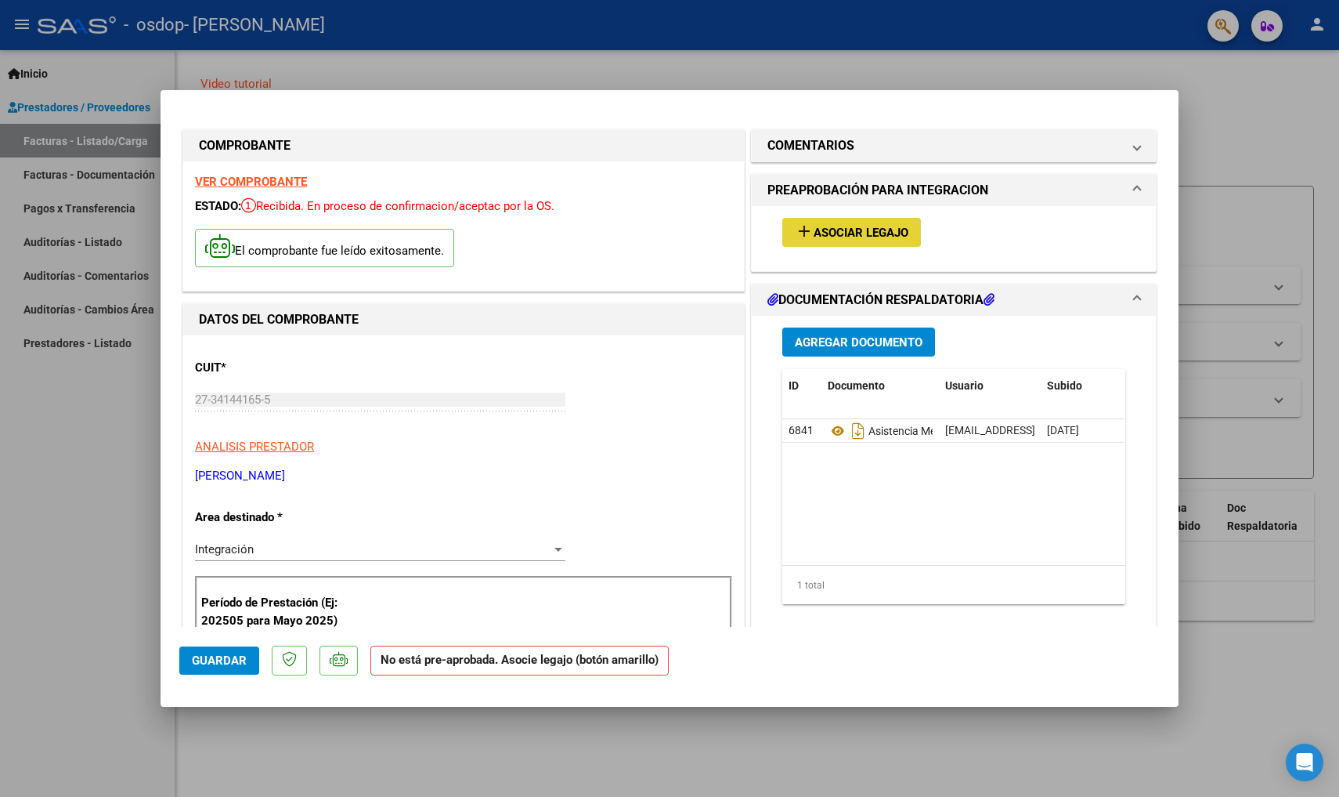
click at [870, 234] on span "Asociar Legajo" at bounding box center [861, 233] width 95 height 14
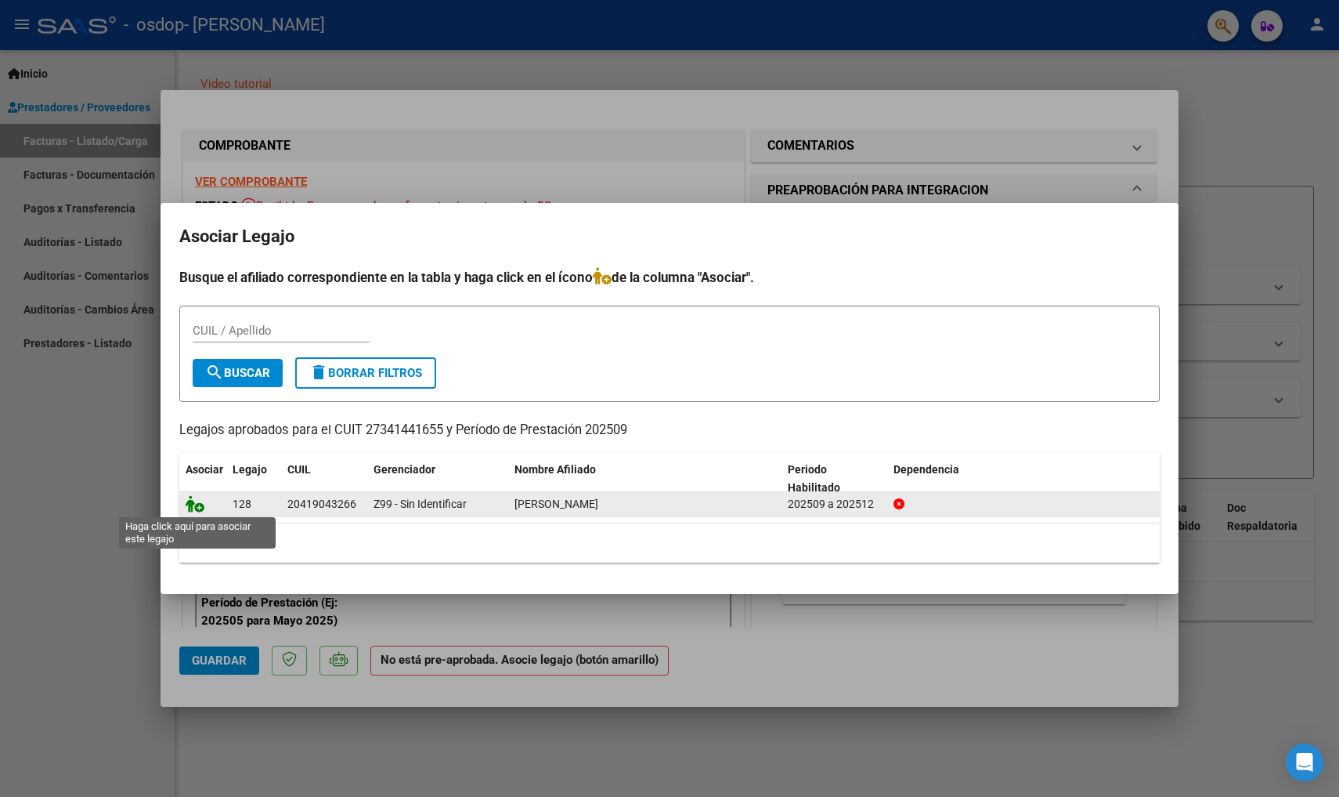
click at [191, 508] on icon at bounding box center [195, 503] width 19 height 17
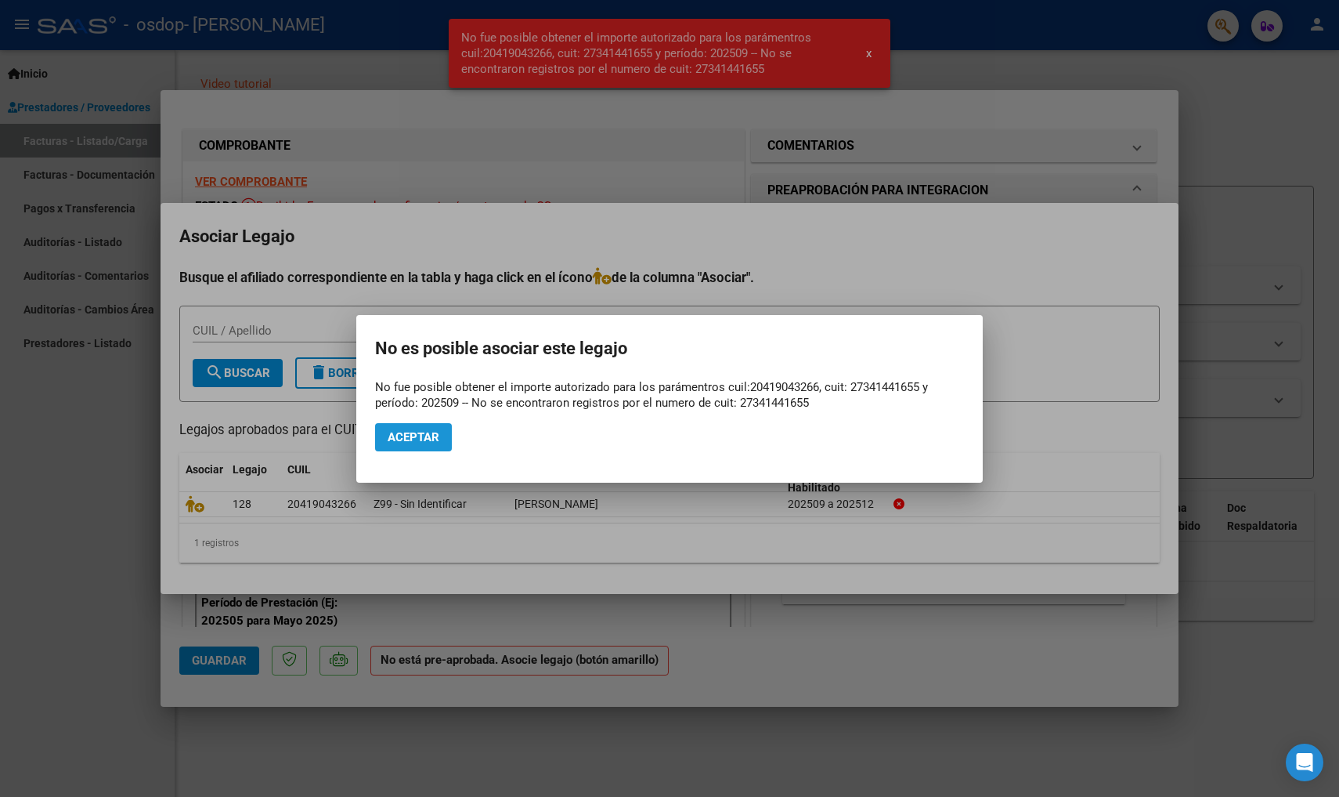
click at [420, 439] on span "Aceptar" at bounding box center [414, 437] width 52 height 14
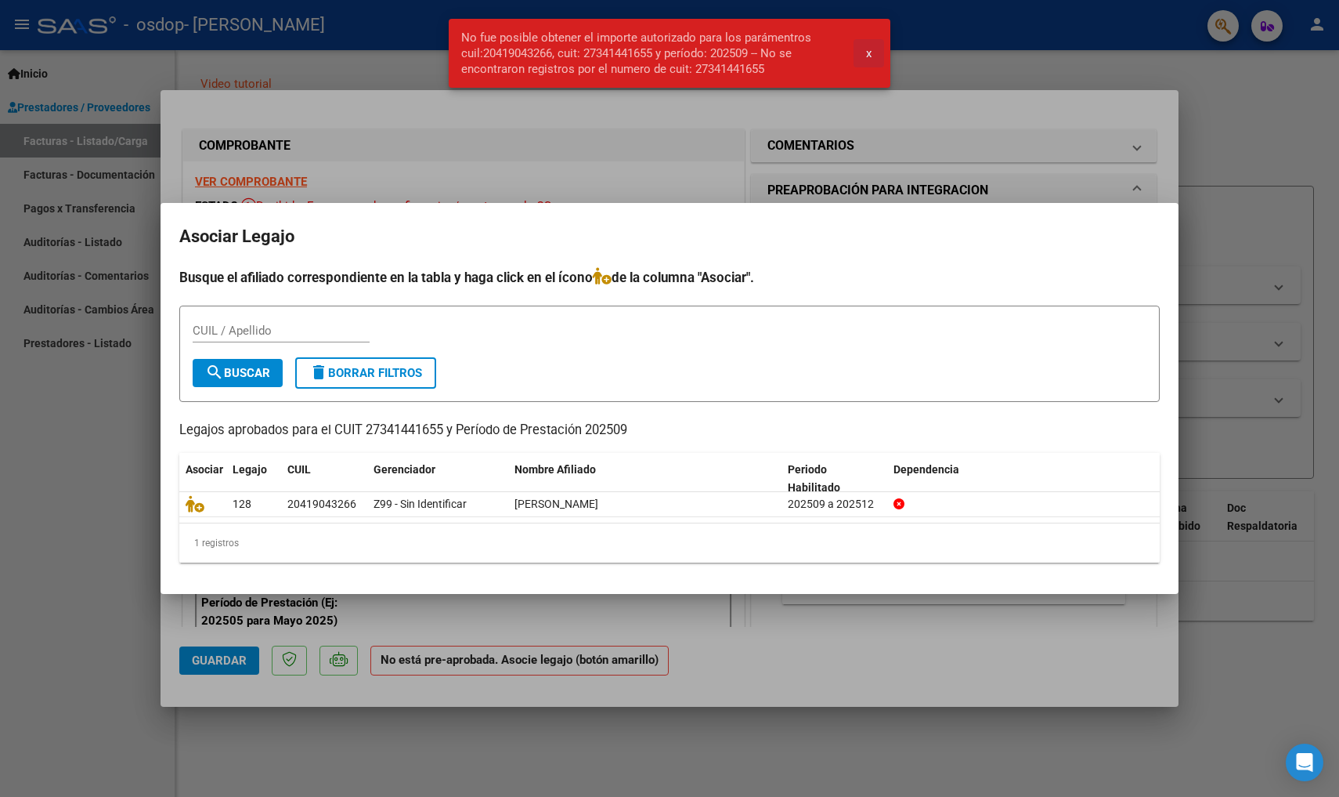
click at [872, 57] on span "x" at bounding box center [868, 53] width 5 height 14
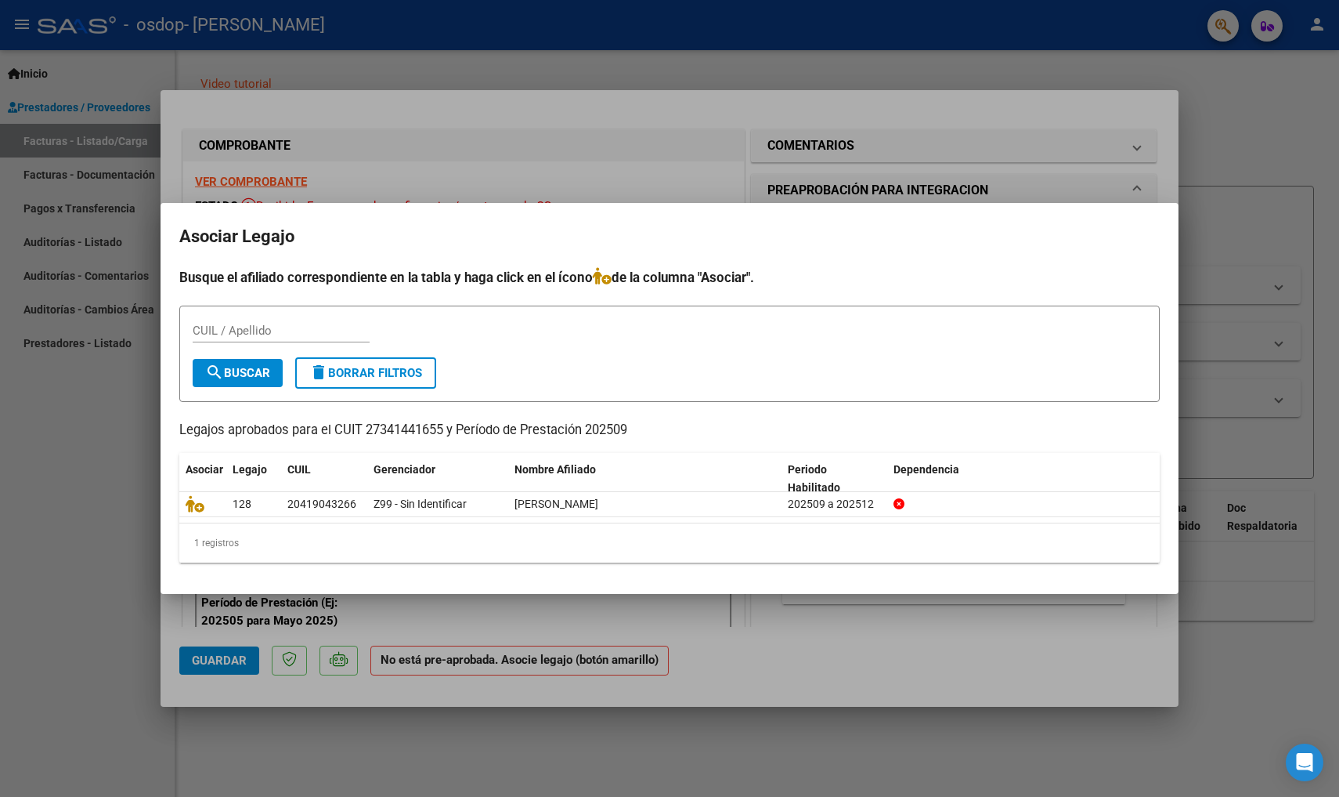
click at [872, 175] on div at bounding box center [669, 398] width 1339 height 797
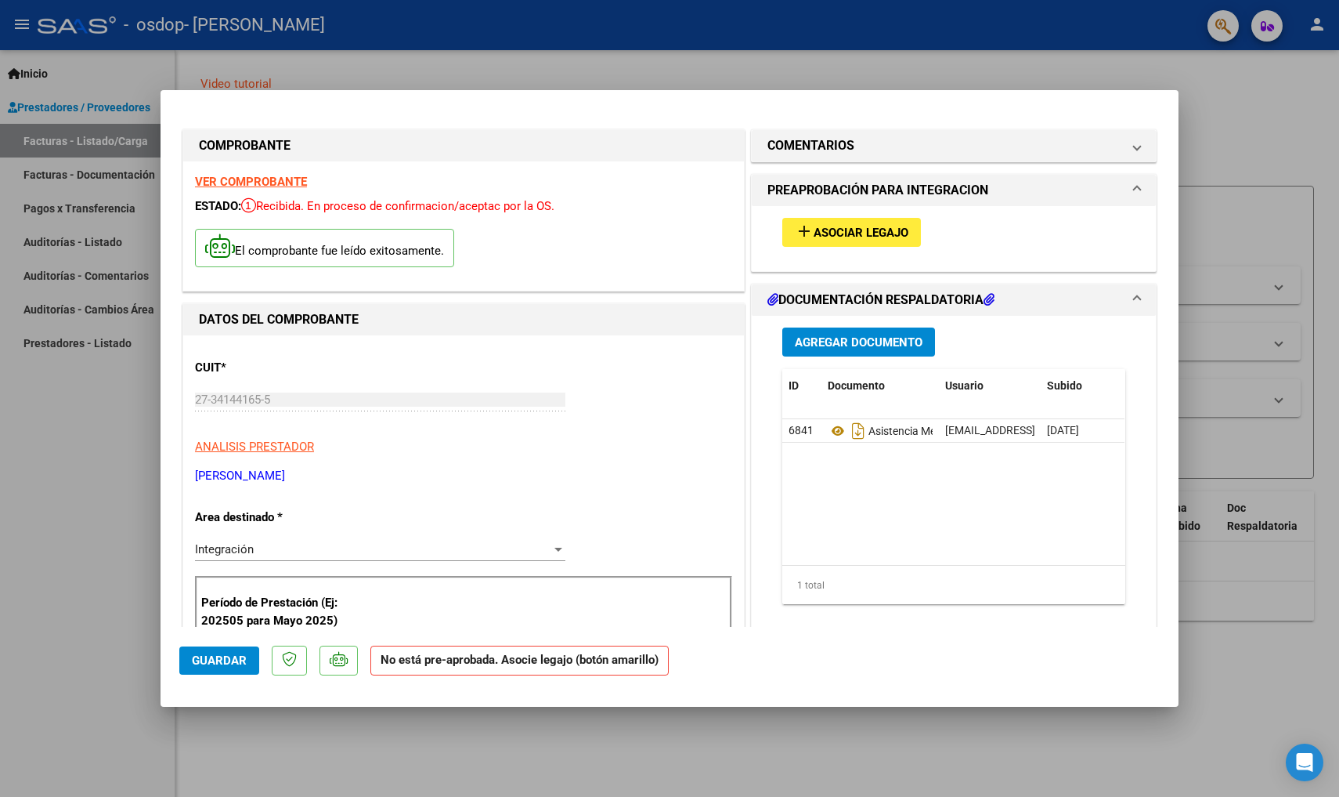
click at [215, 662] on span "Guardar" at bounding box center [219, 660] width 55 height 14
click at [1247, 172] on div at bounding box center [669, 398] width 1339 height 797
type input "$ 0,00"
